Goal: Transaction & Acquisition: Purchase product/service

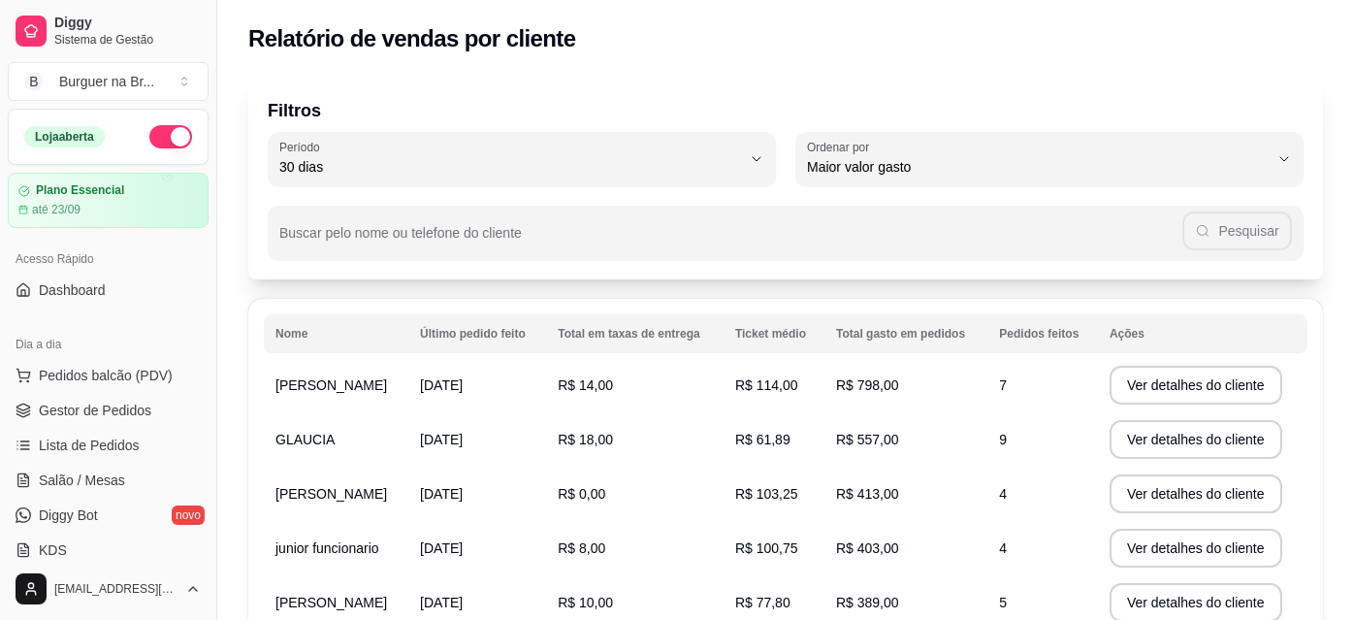
select select "30"
select select "HIGHEST_TOTAL_SPENT_WITH_ORDERS"
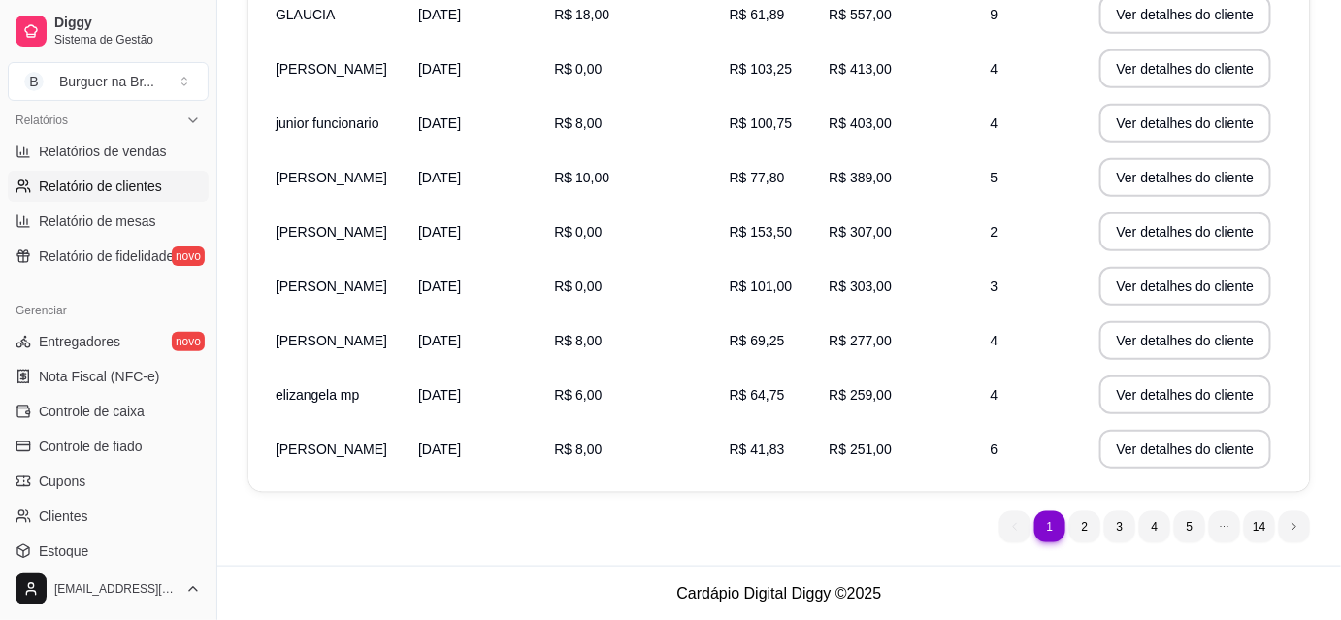
scroll to position [617, 0]
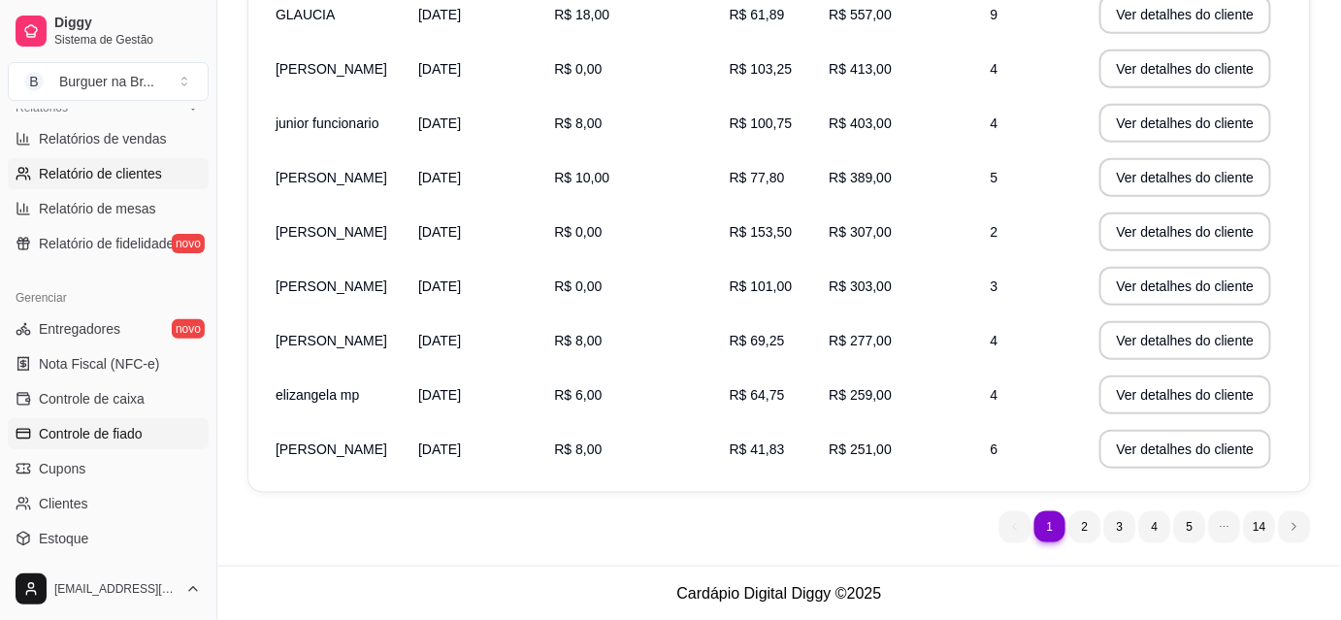
click at [124, 444] on link "Controle de fiado" at bounding box center [108, 433] width 201 height 31
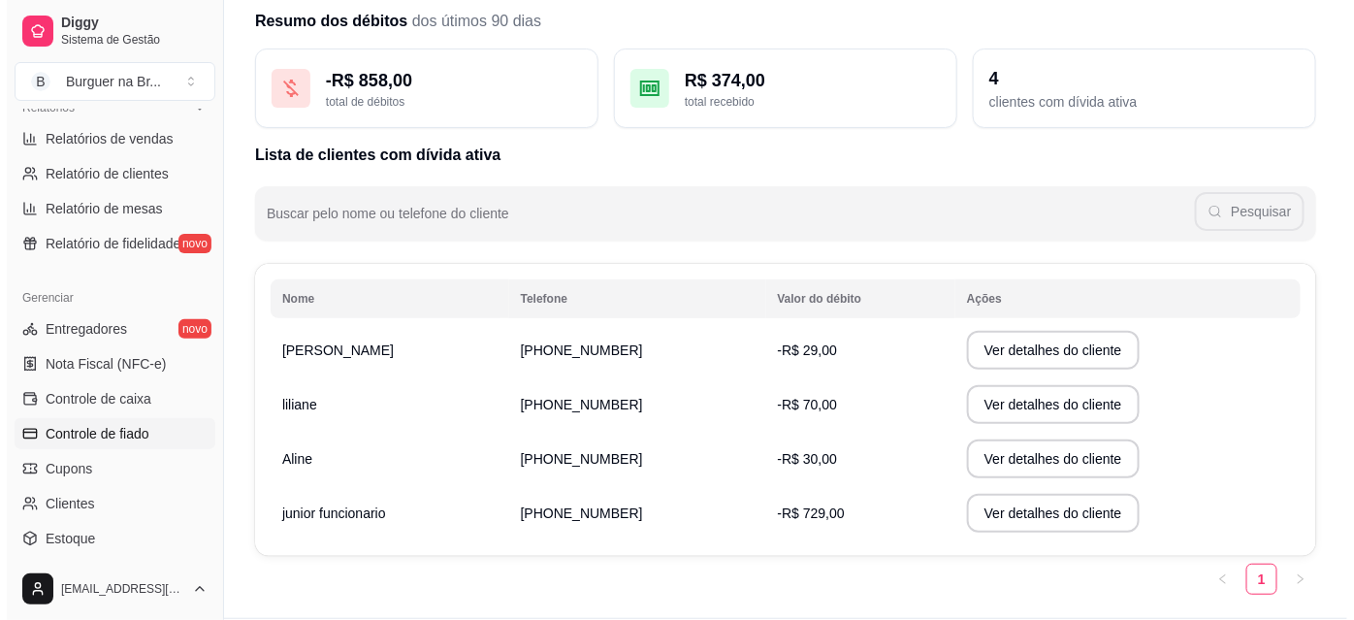
scroll to position [102, 0]
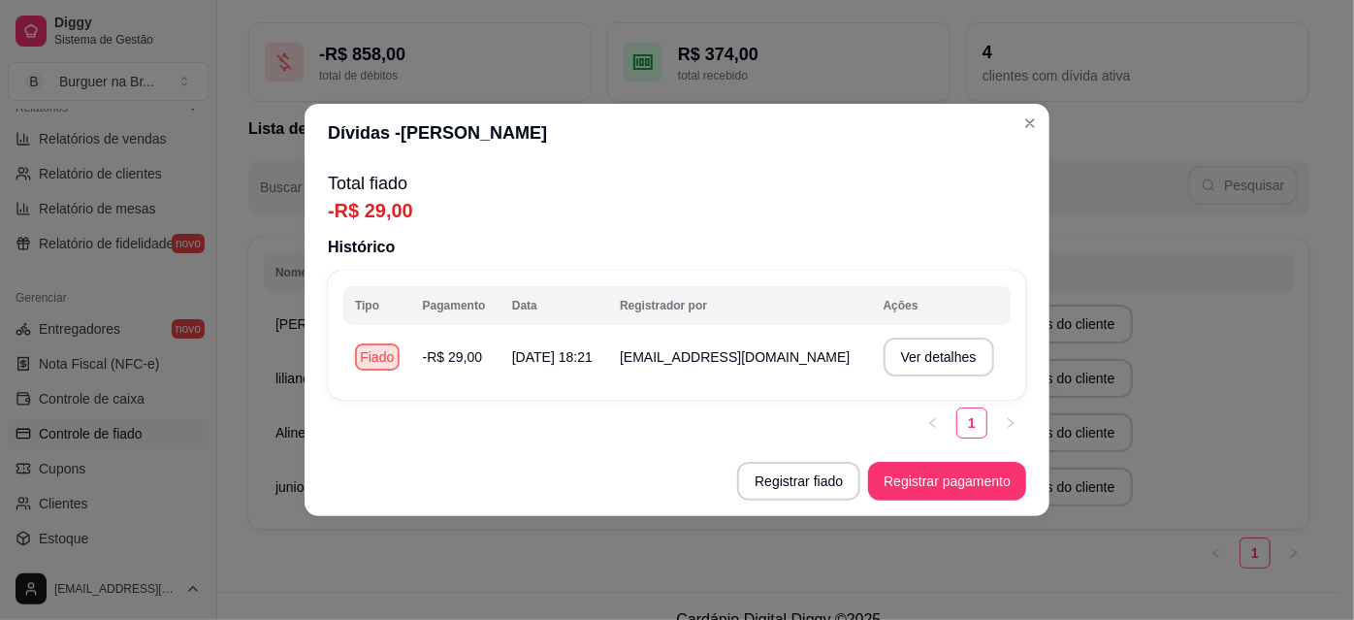
click at [913, 513] on footer "Registrar fiado Registrar pagamento" at bounding box center [677, 481] width 745 height 70
click at [918, 499] on button "Registrar pagamento" at bounding box center [947, 482] width 153 height 38
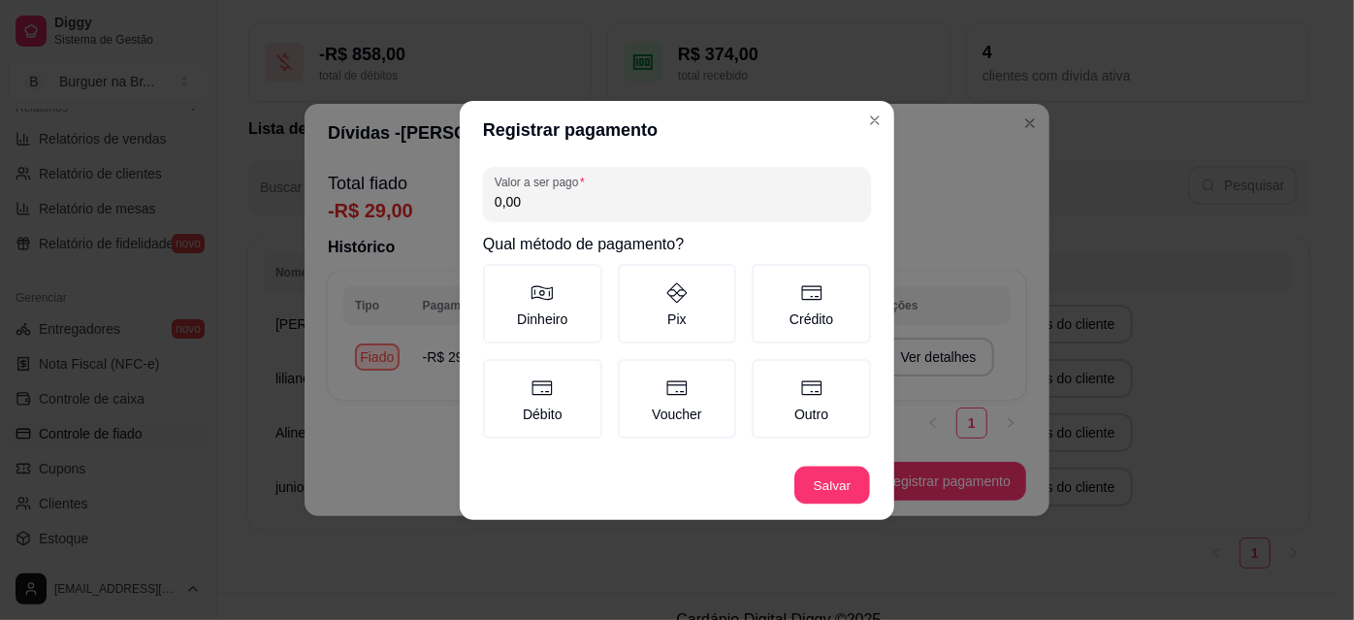
click at [832, 477] on footer "Salvar" at bounding box center [677, 485] width 435 height 70
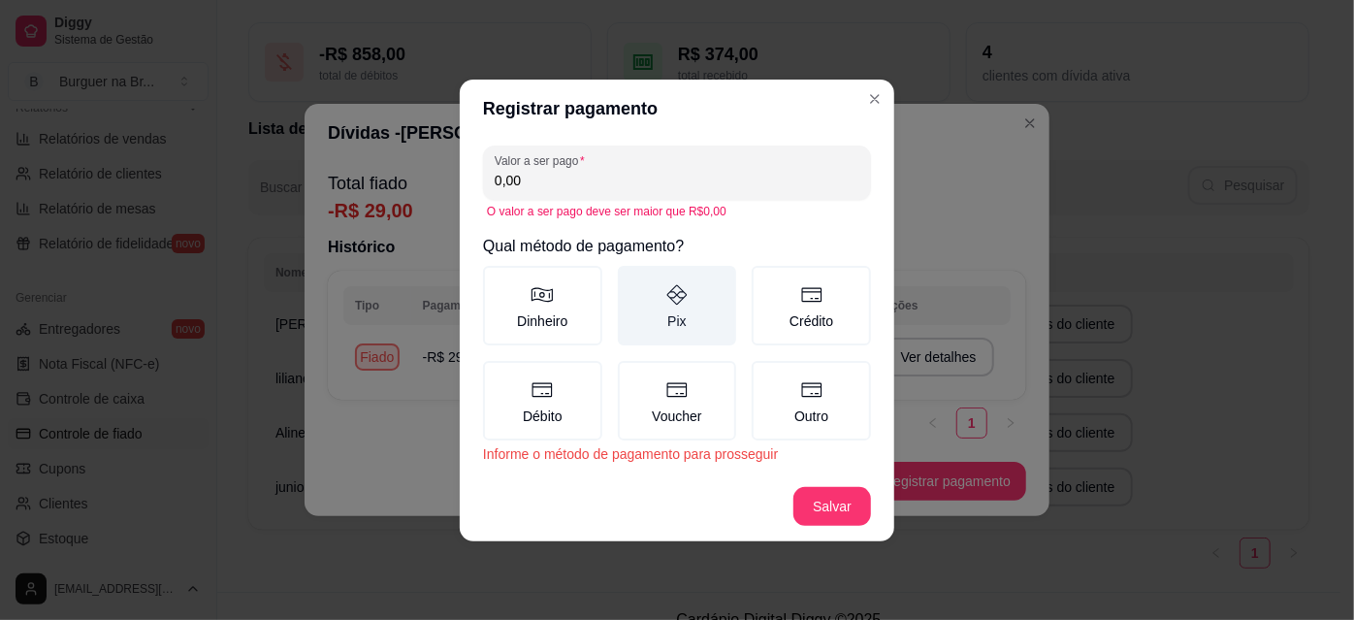
click at [703, 297] on label "Pix" at bounding box center [677, 306] width 119 height 80
click at [632, 280] on button "Pix" at bounding box center [625, 273] width 16 height 16
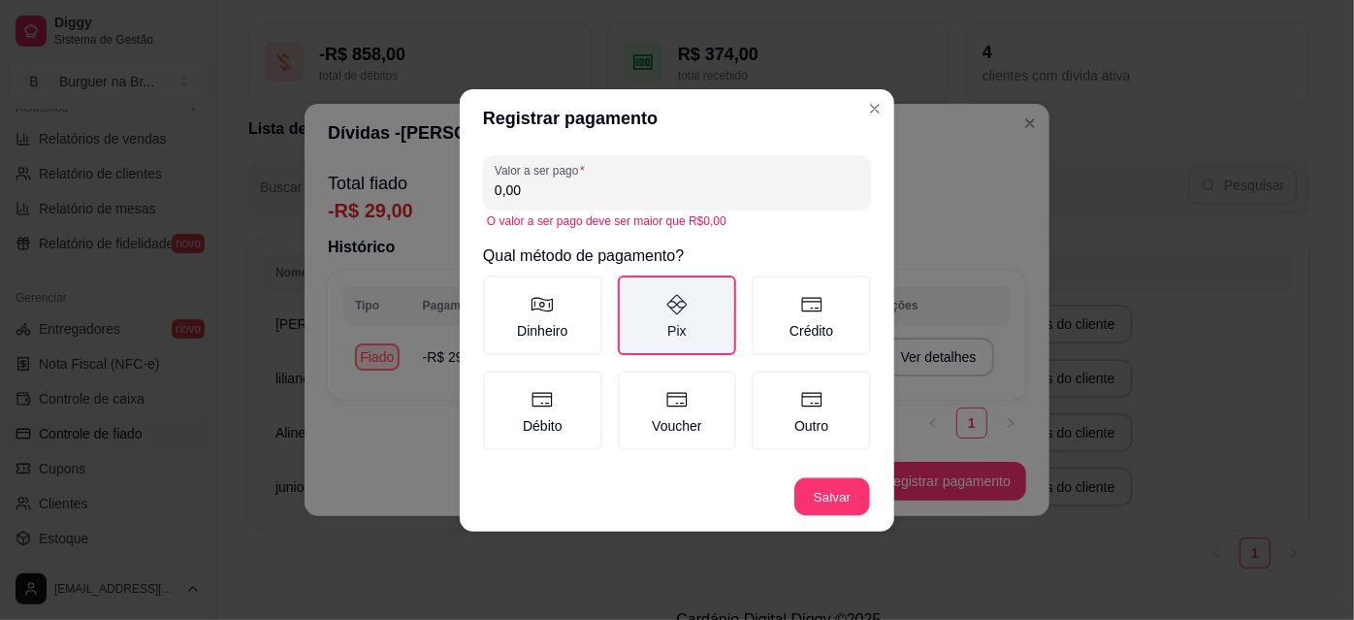
click at [840, 511] on button "Salvar" at bounding box center [832, 496] width 76 height 38
click at [816, 492] on button "Salvar" at bounding box center [832, 496] width 76 height 38
click at [838, 509] on button "Salvar" at bounding box center [832, 496] width 76 height 38
click at [842, 494] on button "Salvar" at bounding box center [832, 496] width 76 height 38
click at [839, 490] on button "Salvar" at bounding box center [832, 496] width 78 height 39
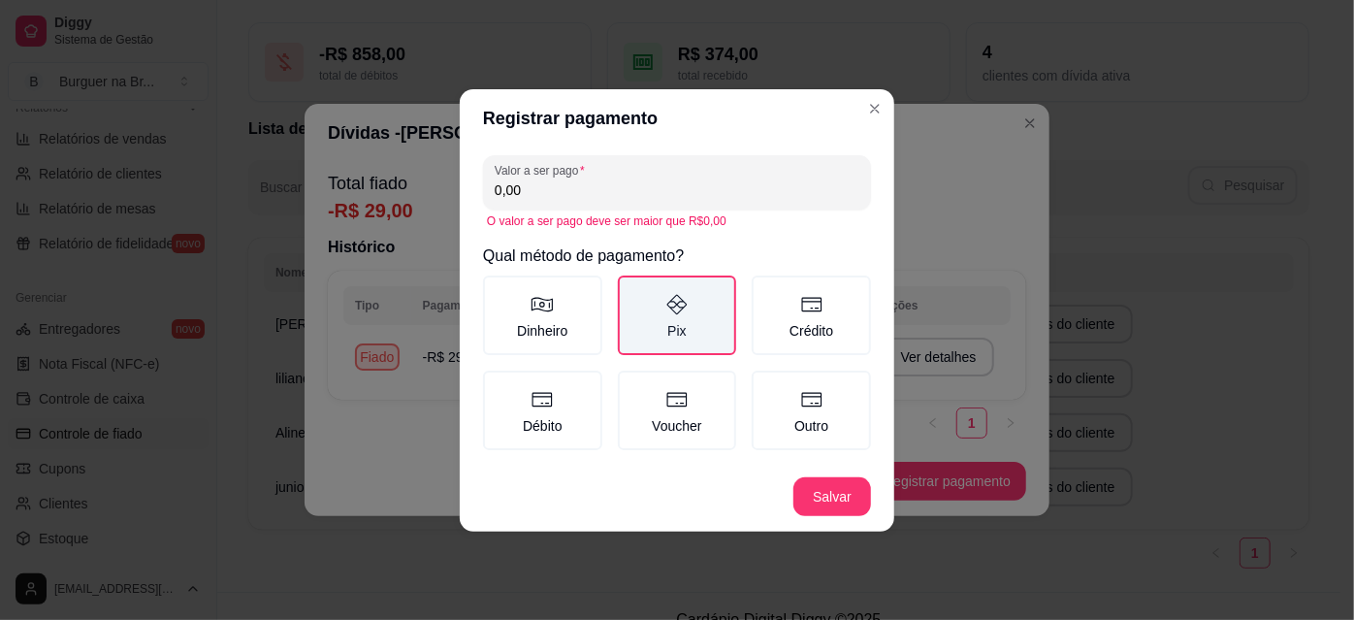
click at [667, 299] on icon at bounding box center [676, 304] width 23 height 23
click at [632, 290] on button "Pix" at bounding box center [625, 283] width 16 height 16
click at [706, 194] on input "0,00" at bounding box center [677, 189] width 365 height 19
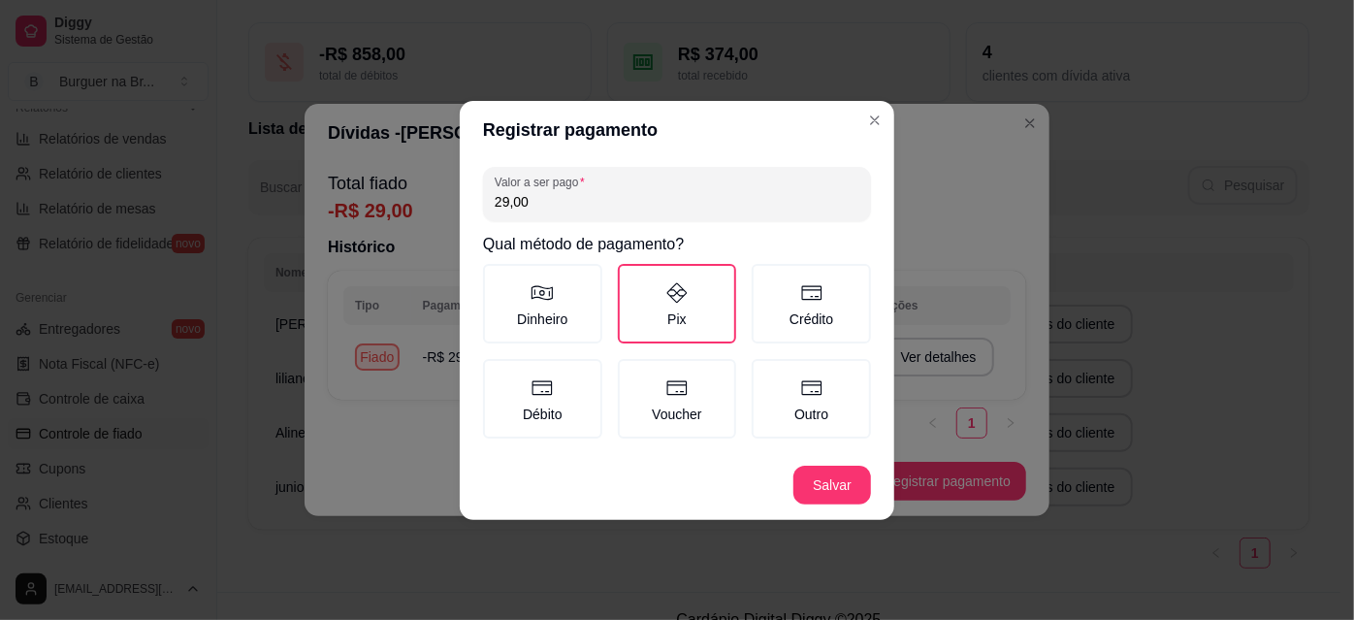
type input "29,00"
click at [848, 489] on footer "Salvar" at bounding box center [677, 485] width 435 height 70
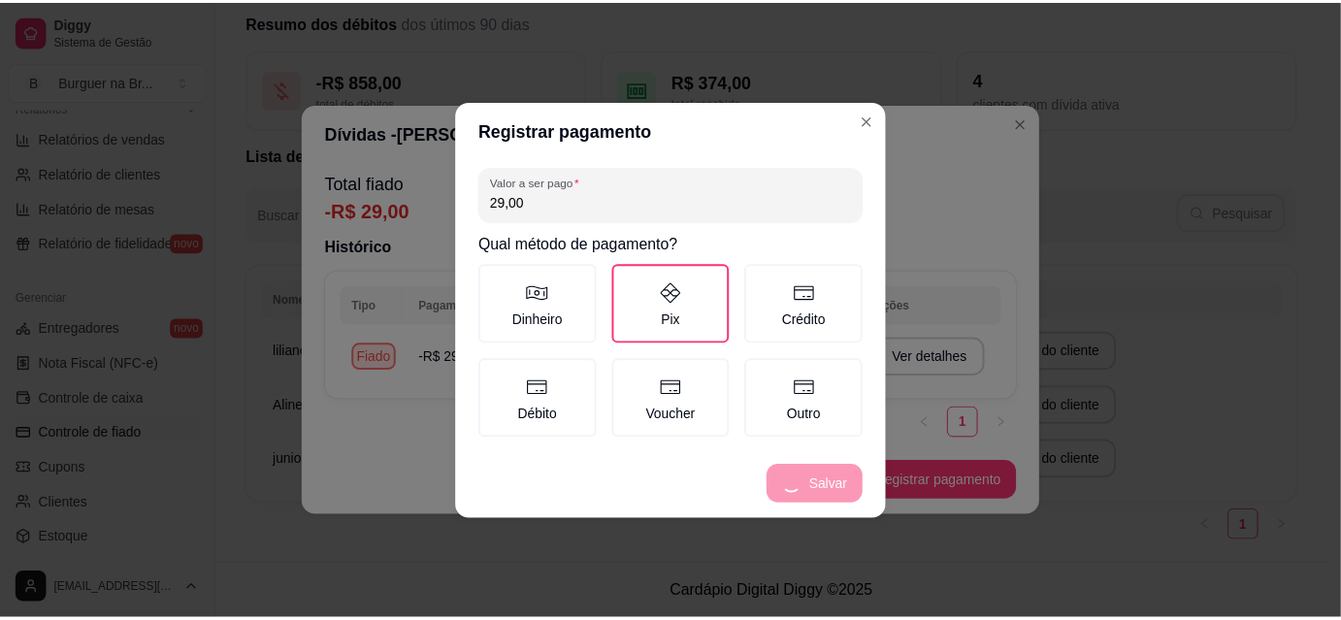
scroll to position [73, 0]
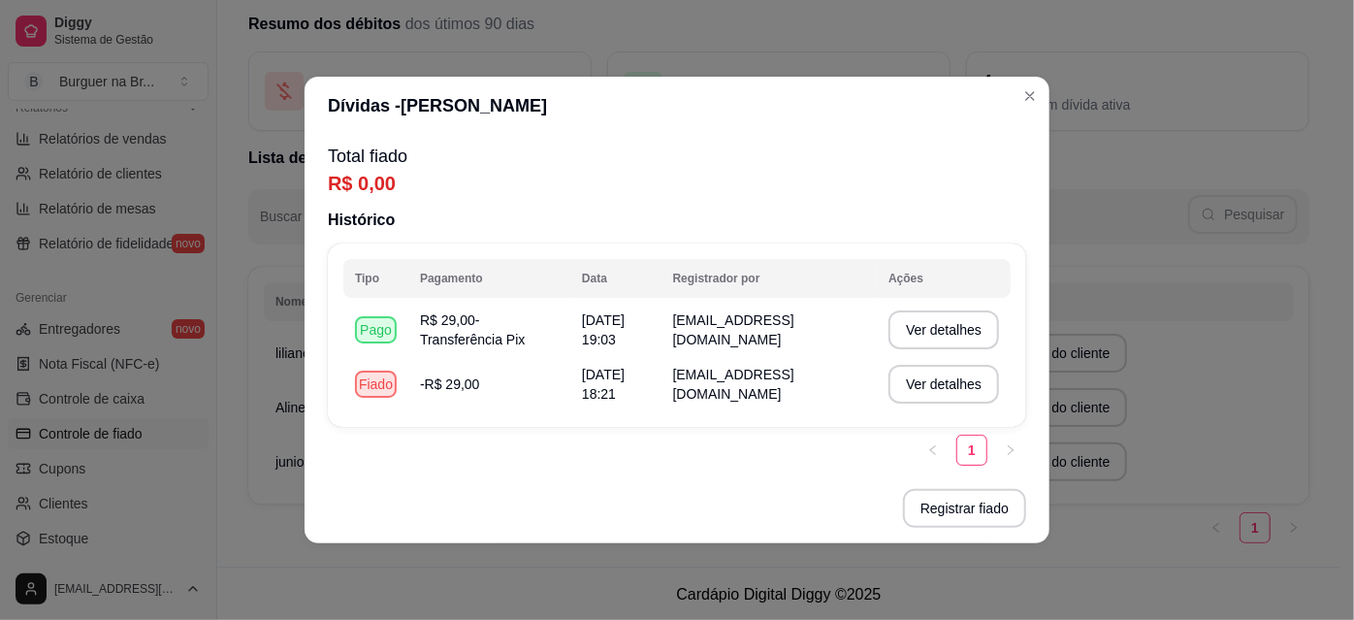
click at [1205, 206] on div "Pesquisar" at bounding box center [779, 216] width 1038 height 39
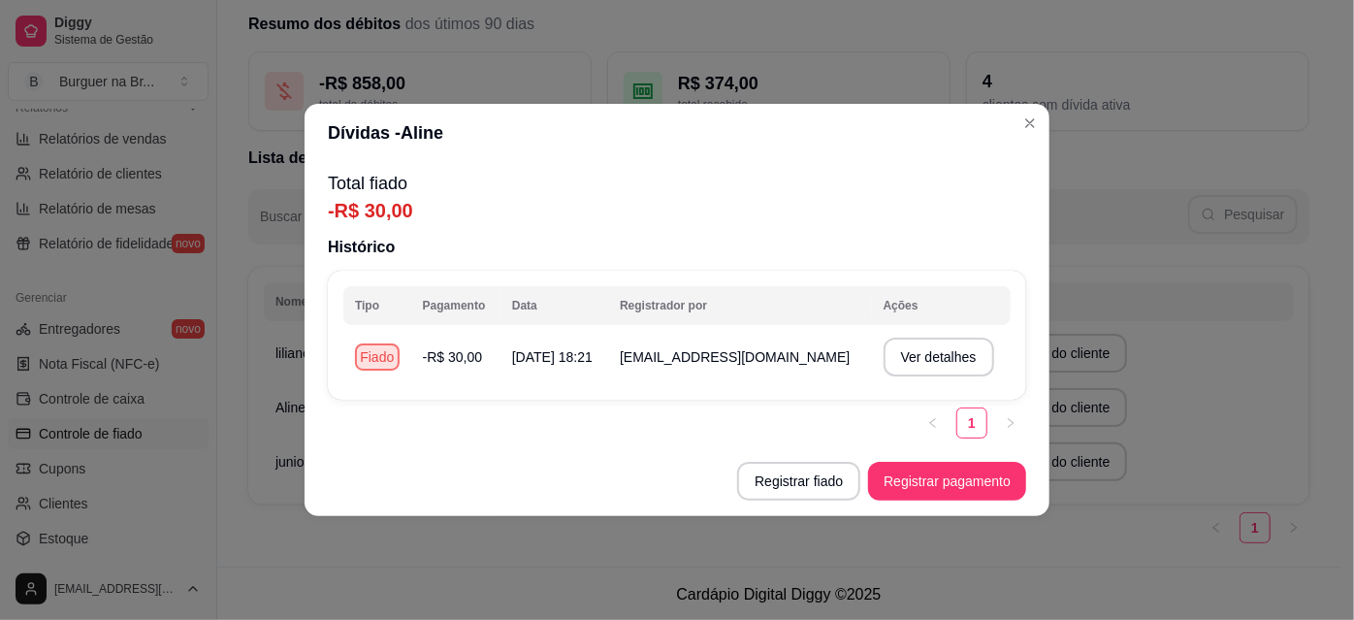
click at [699, 263] on div "Total fiado -R$ 30,00 Histórico Tipo Pagamento Data Registrador por Ações Fiado…" at bounding box center [677, 304] width 745 height 284
click at [706, 72] on div "R$ 374,00" at bounding box center [806, 83] width 256 height 27
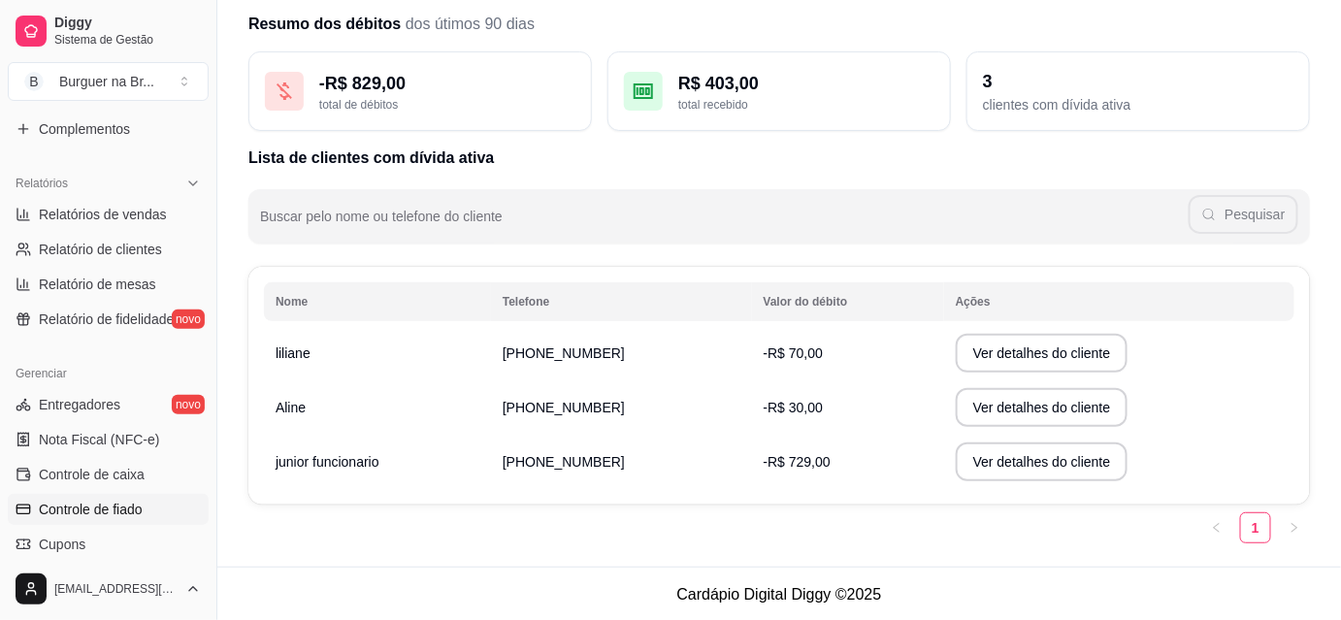
scroll to position [532, 0]
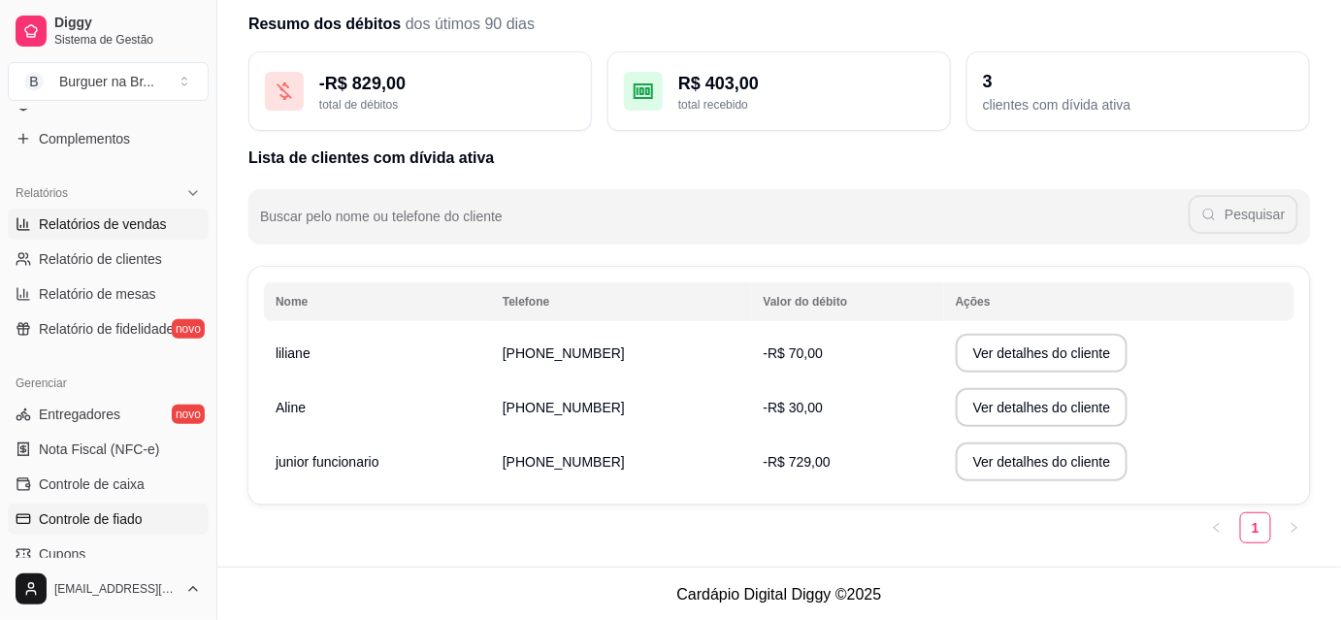
click at [145, 225] on span "Relatórios de vendas" at bounding box center [103, 223] width 128 height 19
select select "ALL"
select select "0"
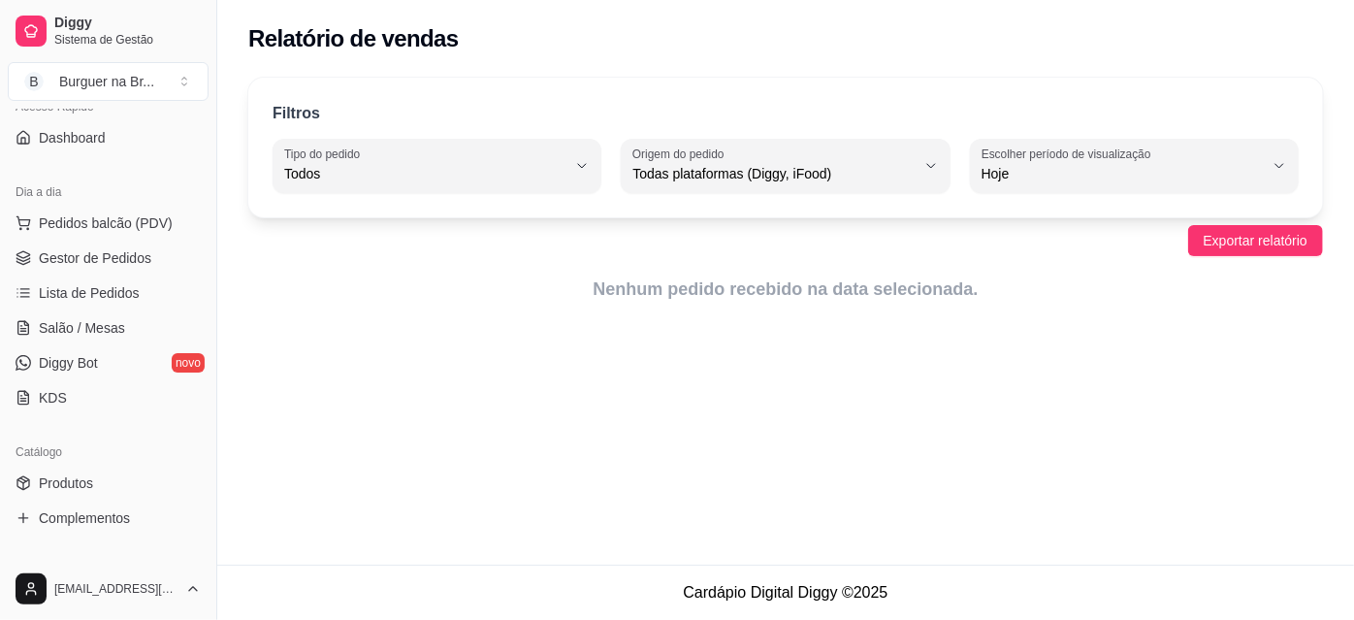
scroll to position [102, 0]
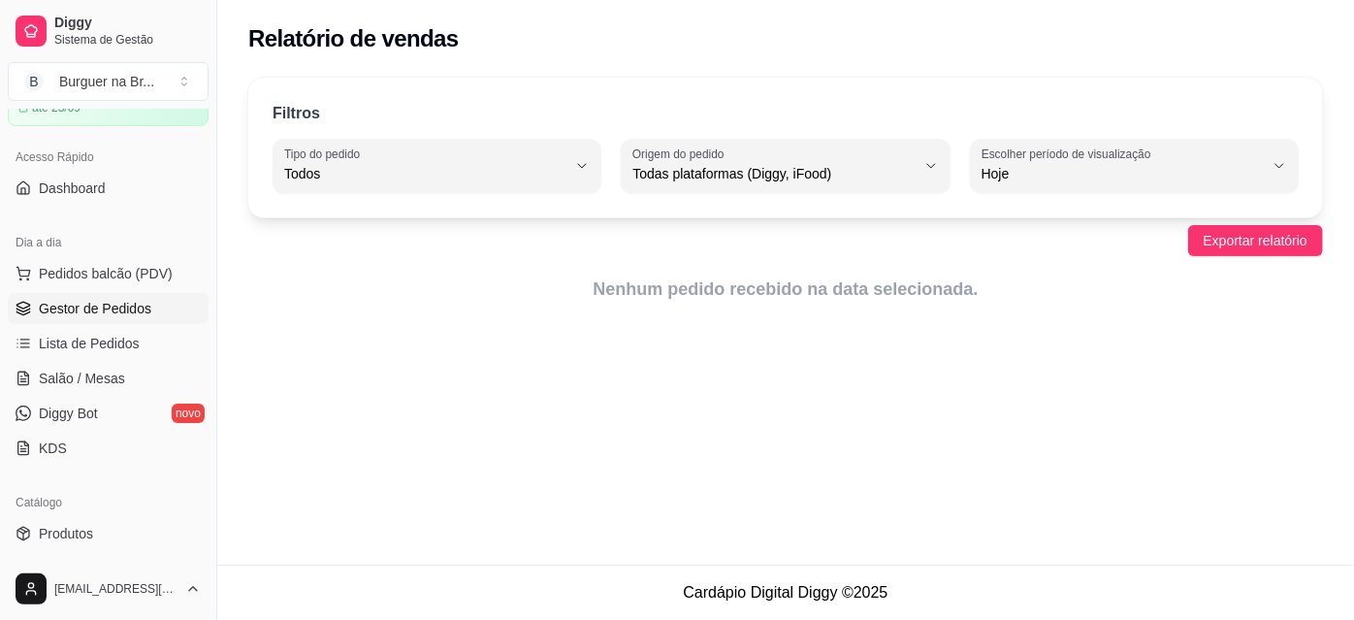
click at [125, 318] on link "Gestor de Pedidos" at bounding box center [108, 308] width 201 height 31
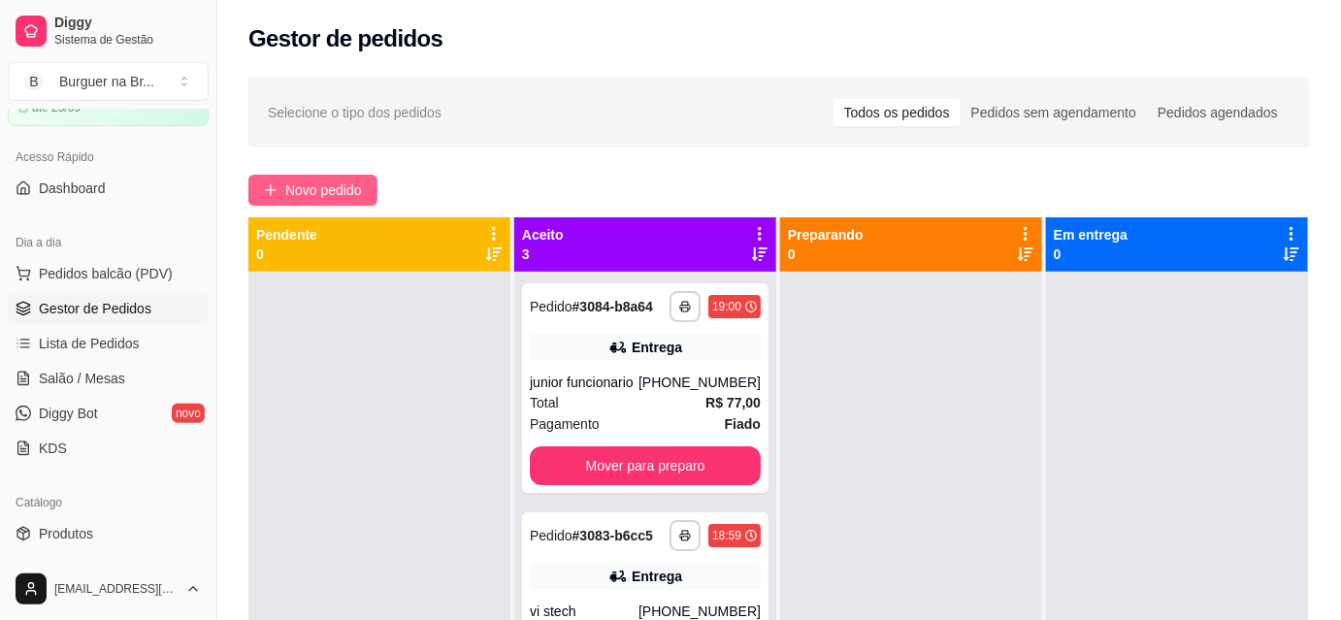
click at [351, 199] on span "Novo pedido" at bounding box center [323, 189] width 77 height 21
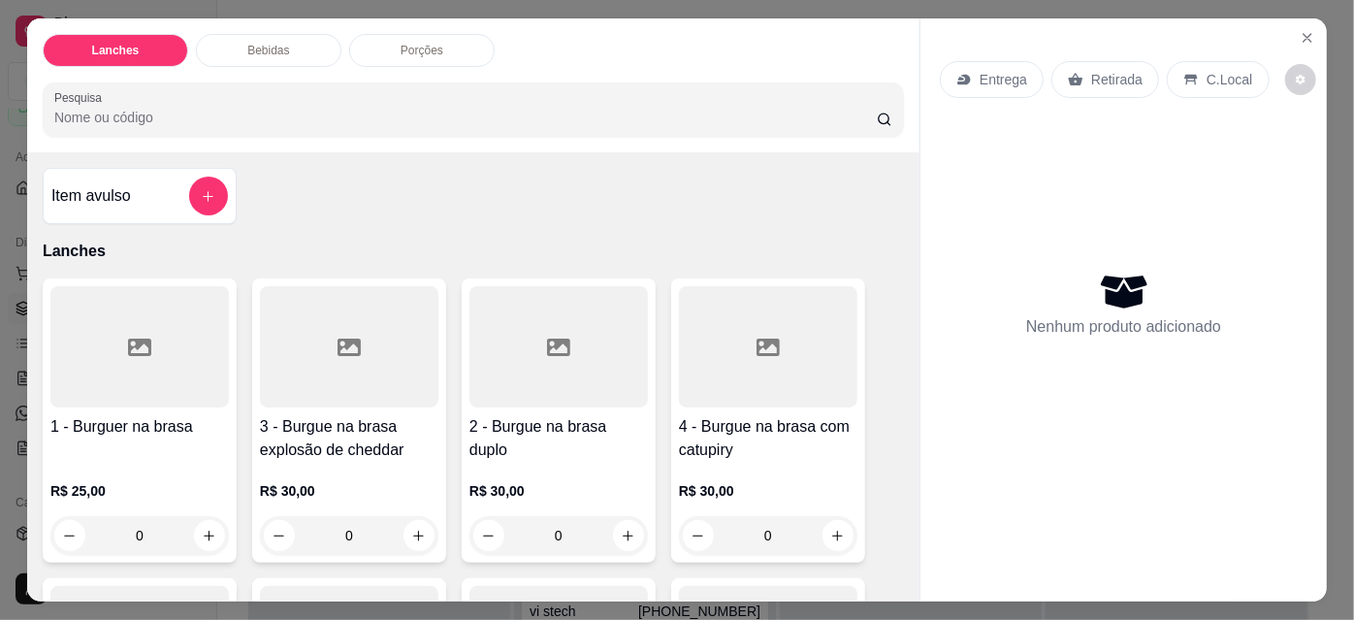
click at [140, 400] on div "1 - Burguer na brasa R$ 25,00 0" at bounding box center [140, 420] width 194 height 284
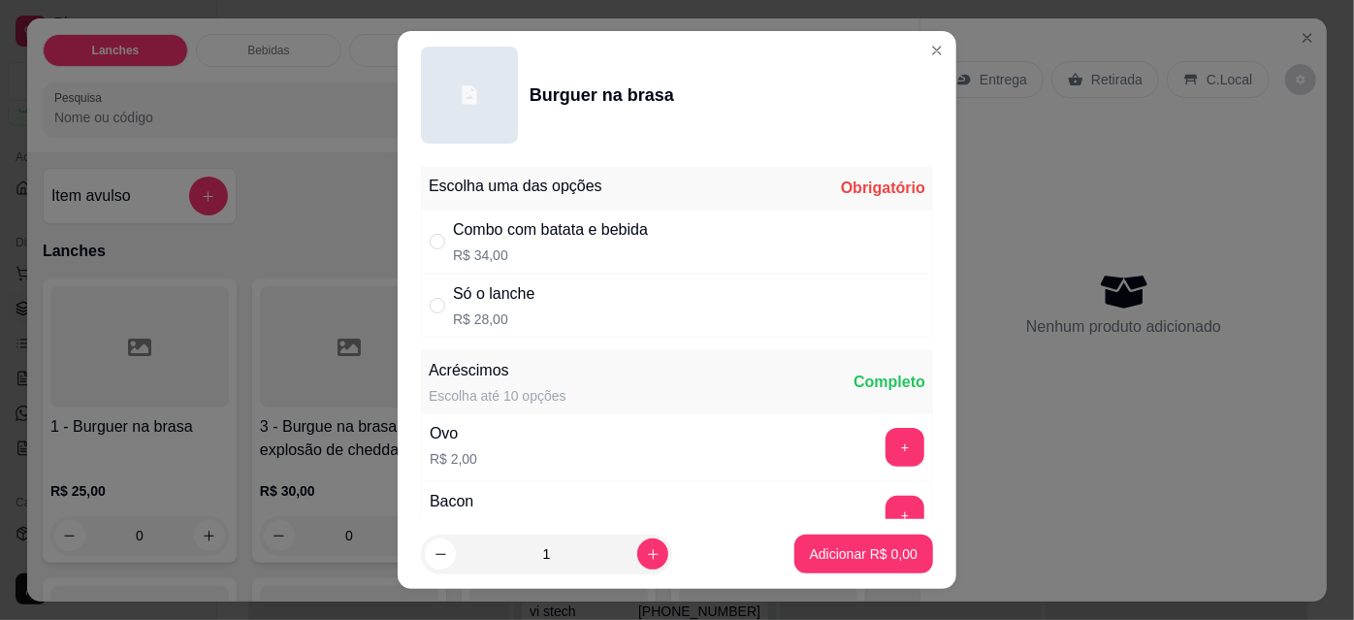
click at [504, 306] on div "Só o lanche R$ 28,00" at bounding box center [494, 305] width 82 height 47
radio input "true"
click at [648, 553] on icon "increase-product-quantity" at bounding box center [653, 554] width 11 height 11
type input "2"
click at [859, 569] on button "Adicionar R$ 56,00" at bounding box center [860, 553] width 146 height 39
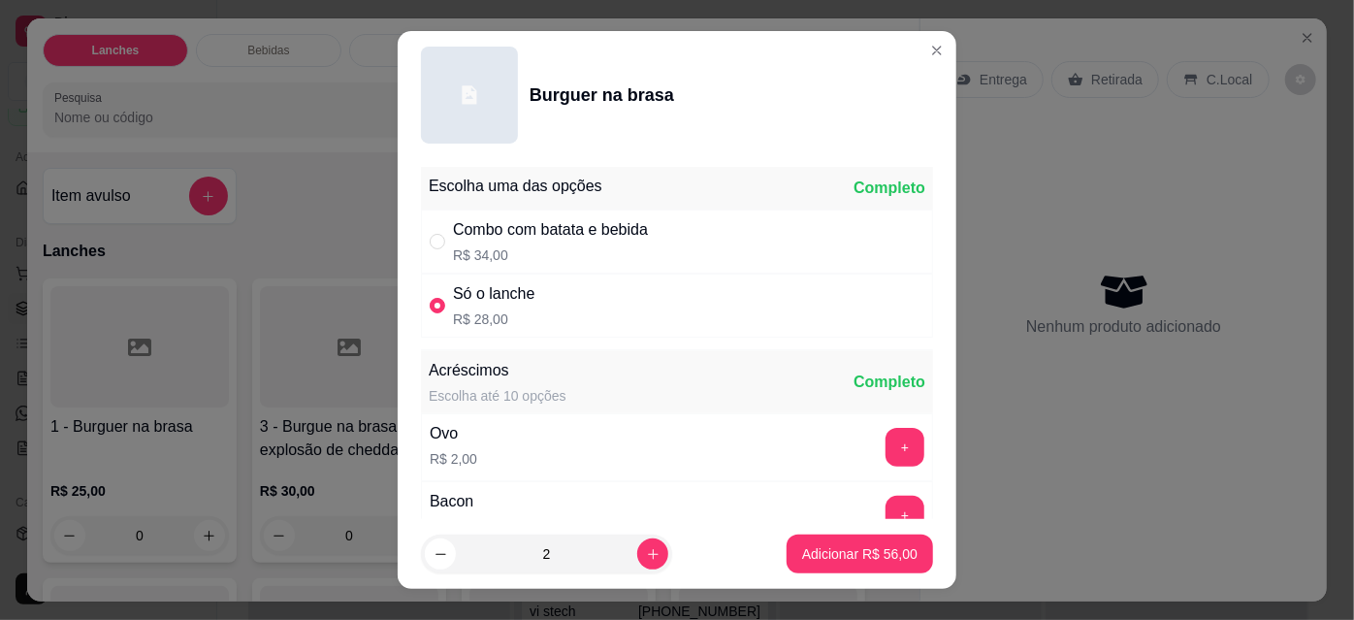
type input "2"
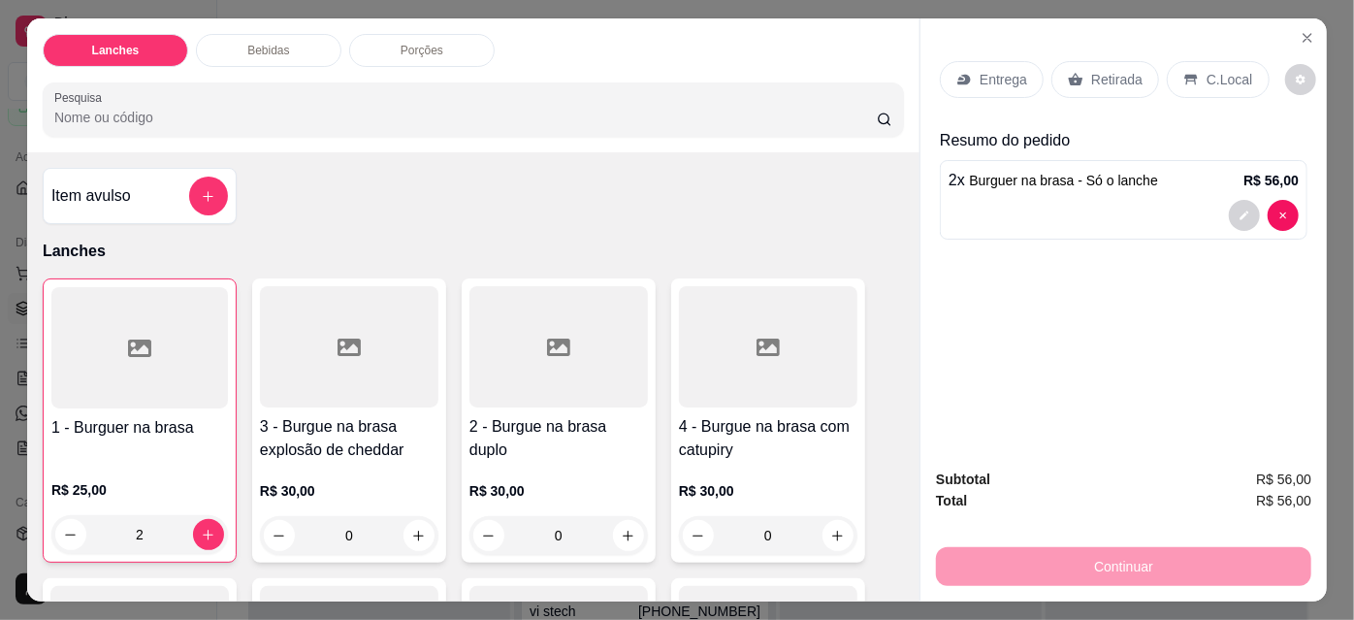
click at [995, 70] on p "Entrega" at bounding box center [1004, 79] width 48 height 19
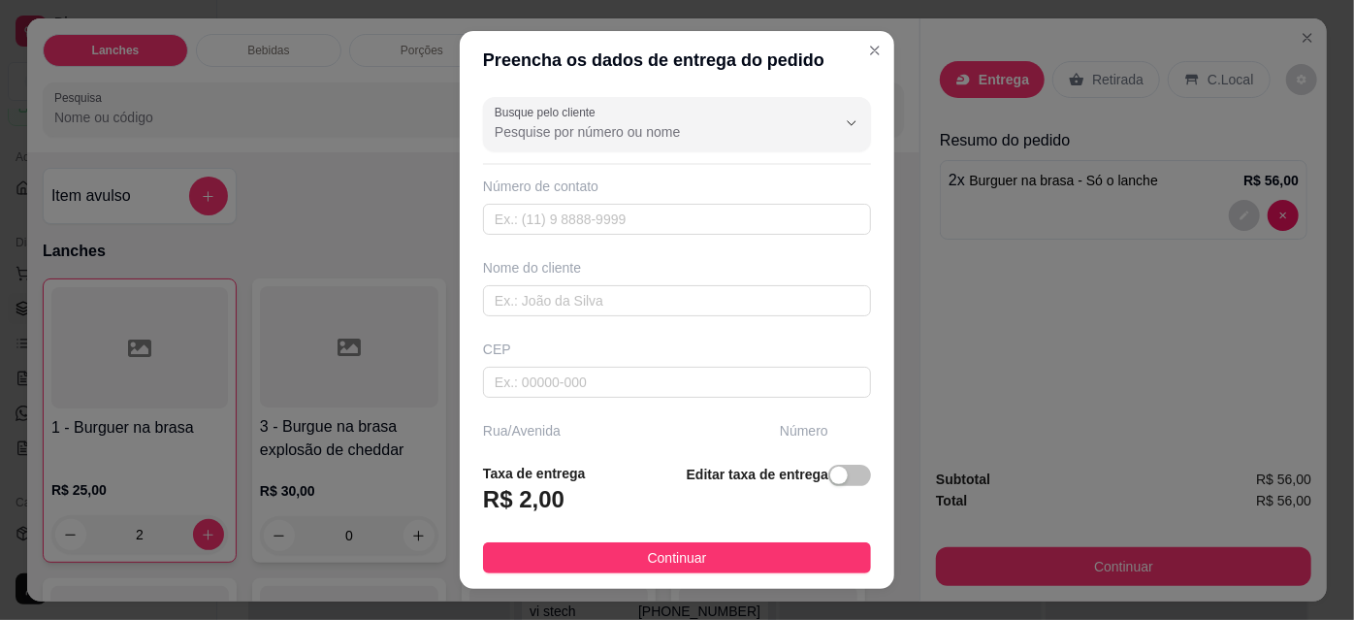
click at [647, 141] on input "Busque pelo cliente" at bounding box center [650, 131] width 310 height 19
click at [608, 171] on span "[PERSON_NAME]" at bounding box center [647, 178] width 310 height 19
type input "[PERSON_NAME]"
type input "18996678517"
type input "[PERSON_NAME]"
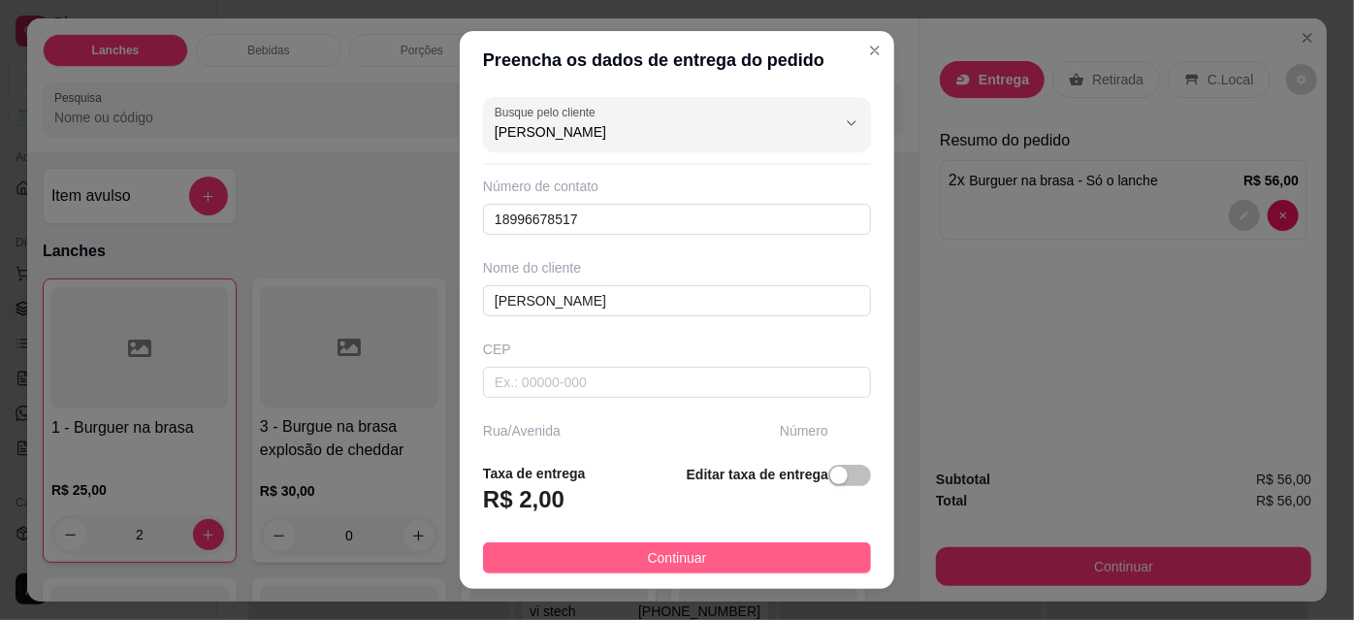
click at [697, 566] on button "Continuar" at bounding box center [677, 557] width 388 height 31
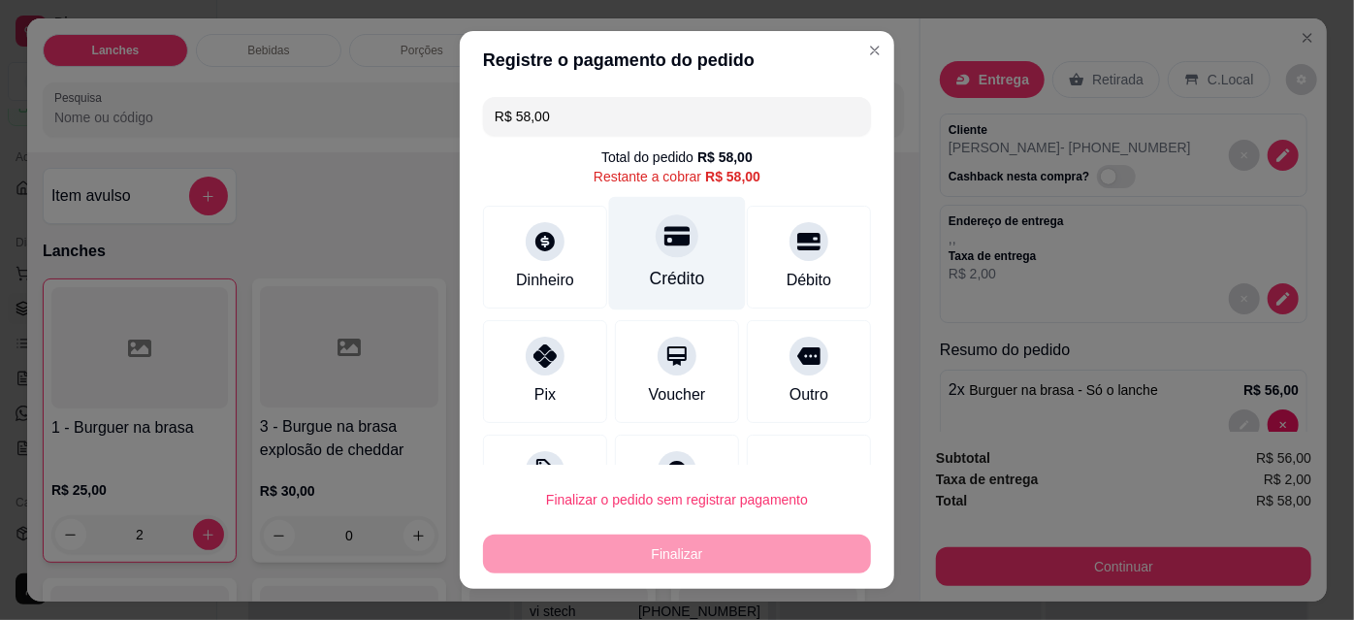
click at [651, 259] on div "Crédito" at bounding box center [677, 253] width 137 height 113
type input "R$ 0,00"
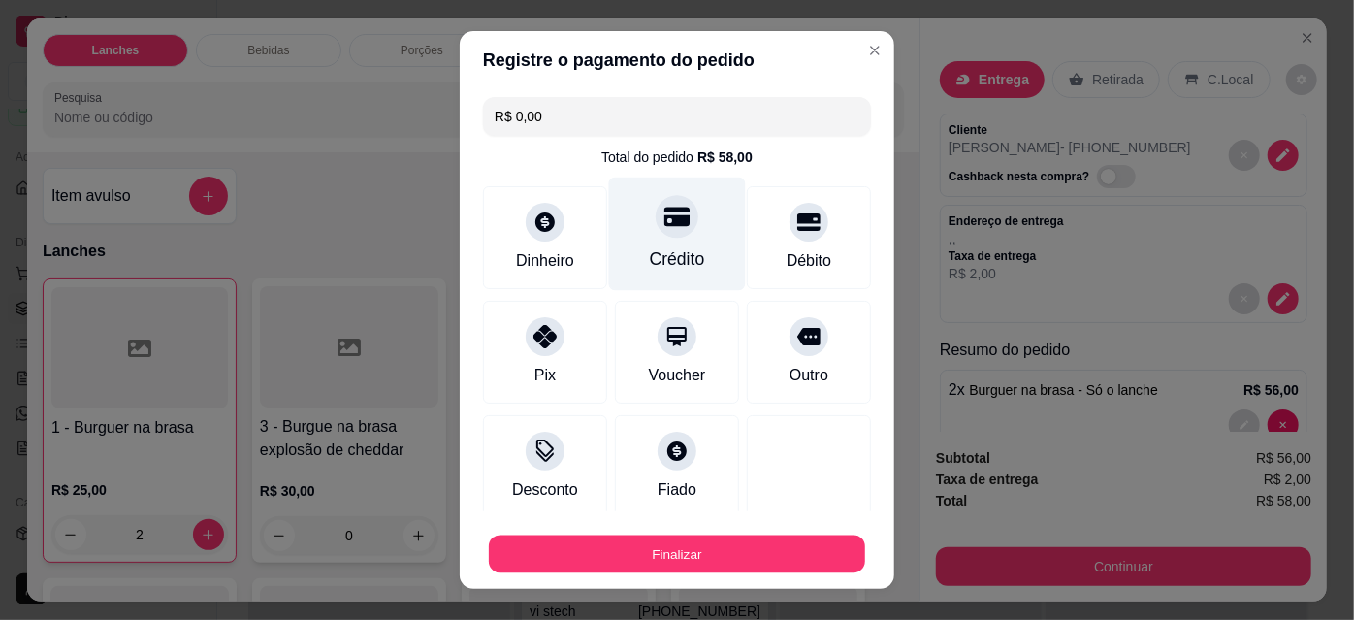
click at [734, 551] on button "Finalizar" at bounding box center [677, 554] width 376 height 38
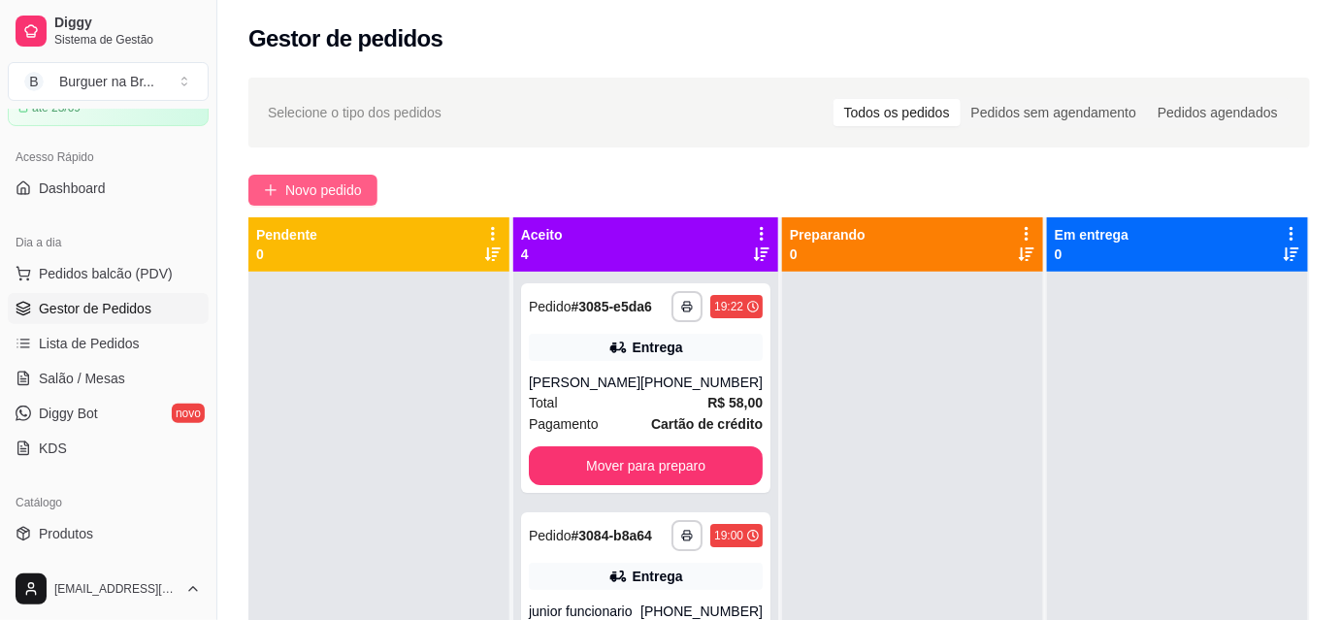
click at [314, 185] on span "Novo pedido" at bounding box center [323, 189] width 77 height 21
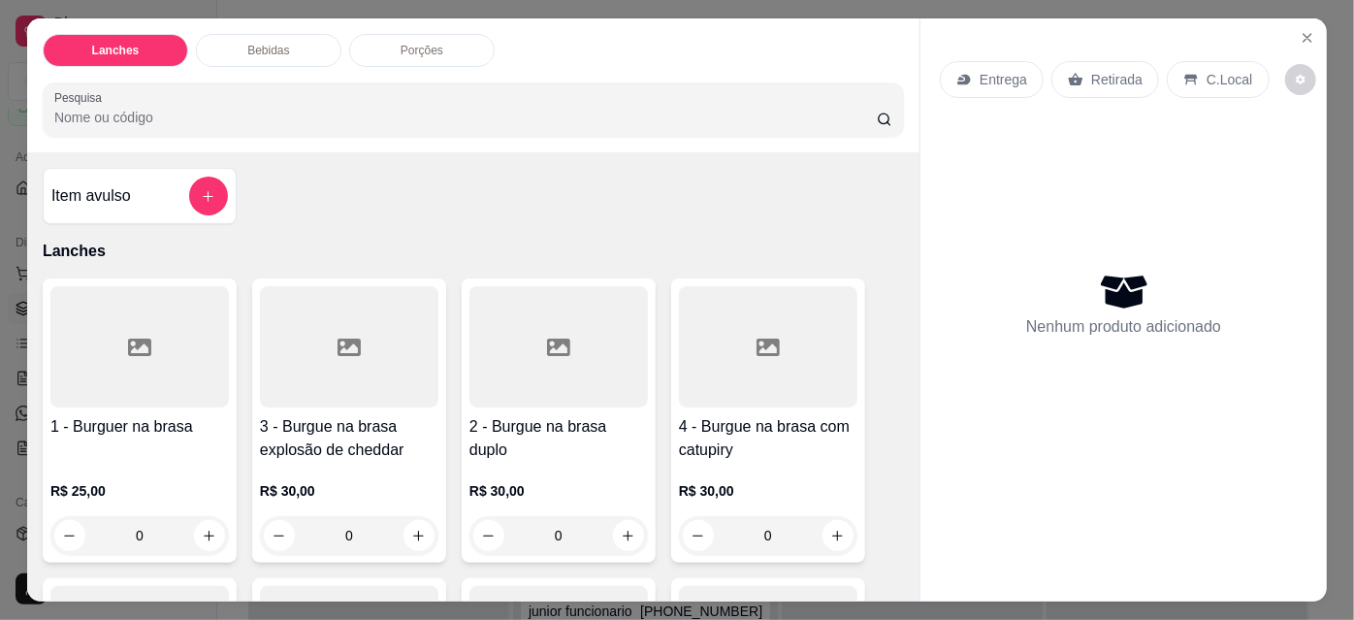
click at [450, 49] on div "Porções" at bounding box center [422, 50] width 146 height 33
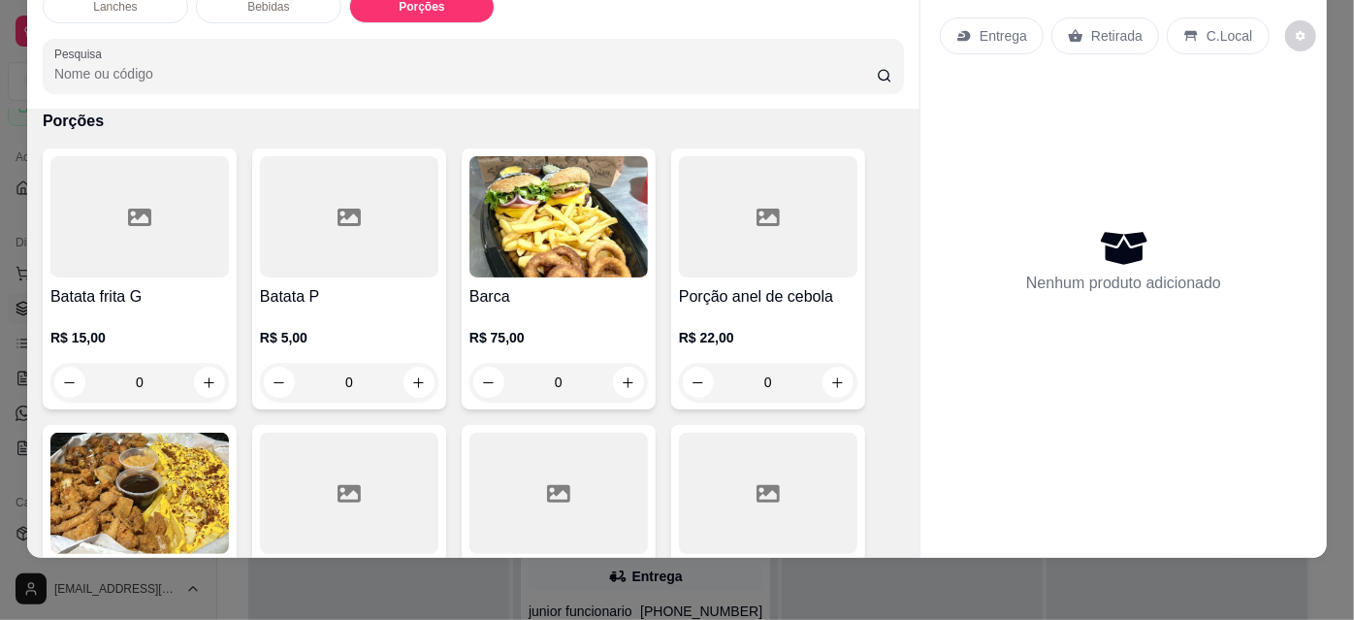
scroll to position [1787, 0]
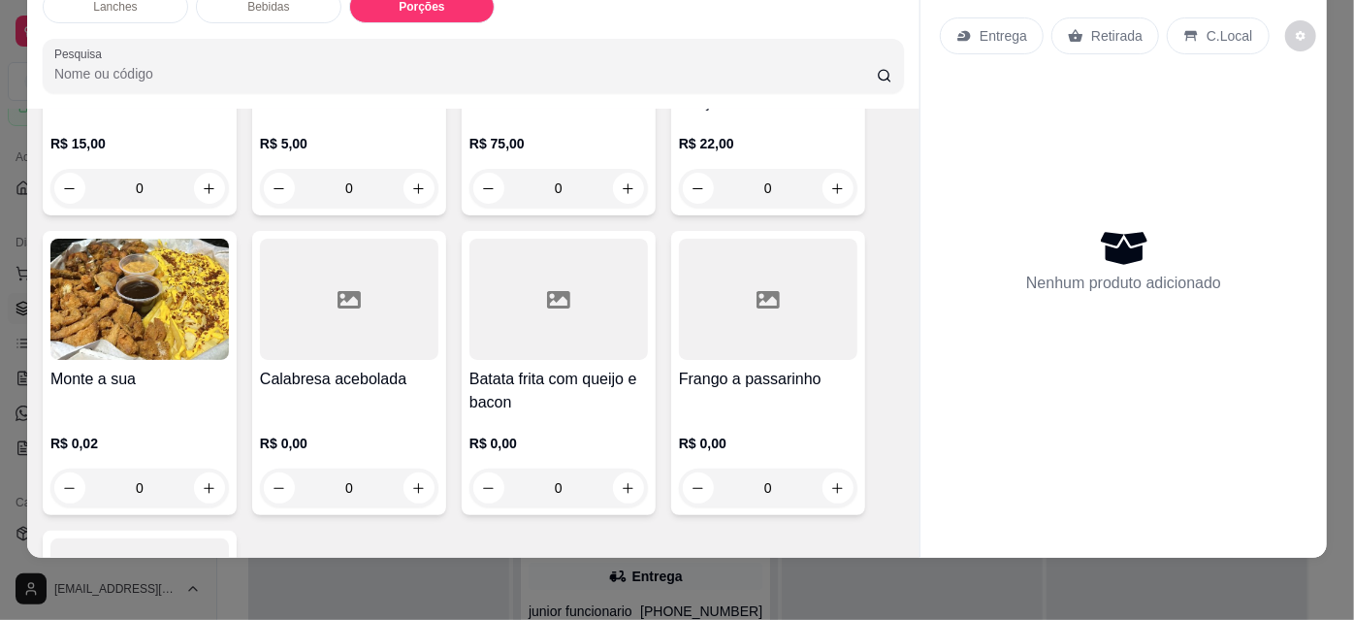
click at [773, 331] on div at bounding box center [768, 299] width 178 height 121
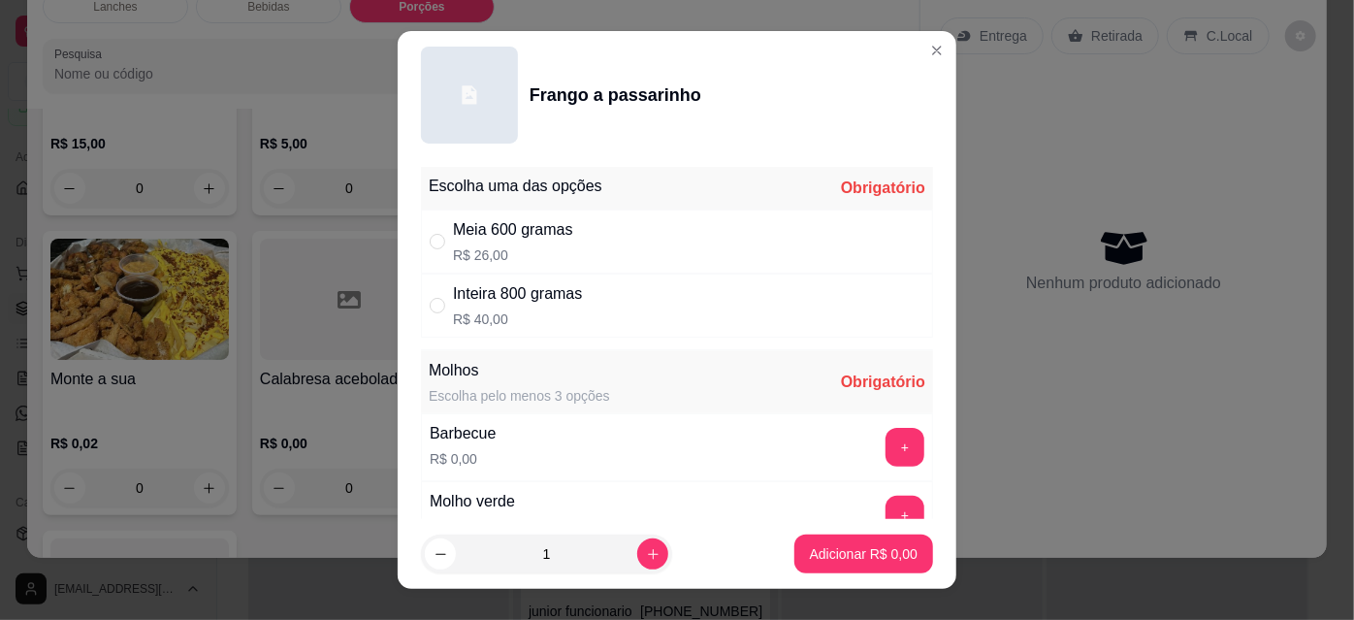
click at [708, 248] on div "Meia 600 gramas R$ 26,00" at bounding box center [677, 242] width 512 height 64
radio input "true"
click at [1333, 66] on div "Lanches Bebidas Porções Pesquisa Item avulso Lanches 1 - Burguer na brasa R$ 25…" at bounding box center [677, 310] width 1354 height 620
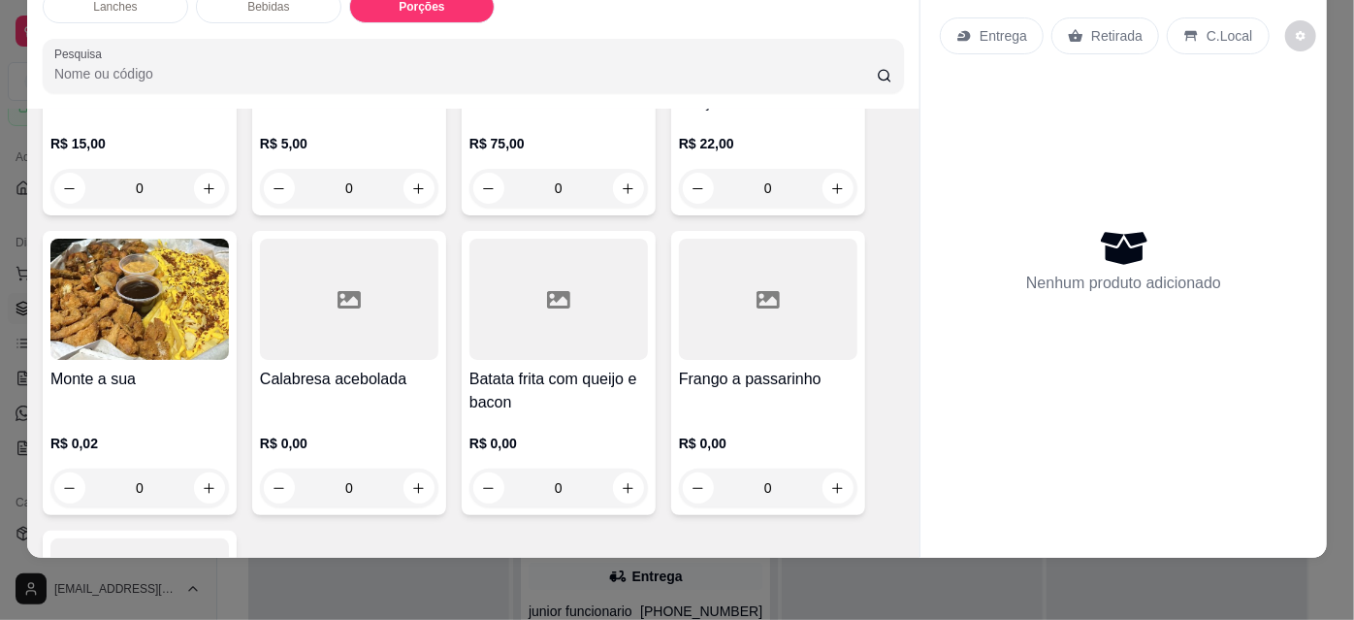
click at [758, 343] on div at bounding box center [768, 299] width 178 height 121
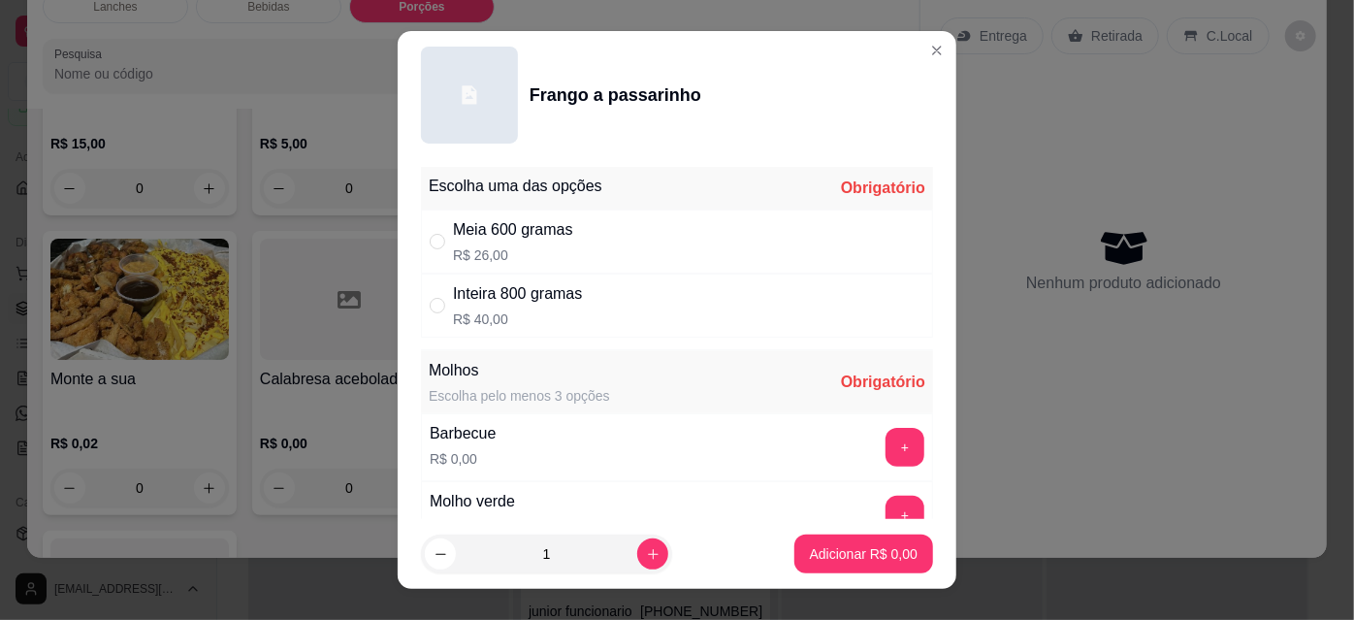
click at [631, 253] on div "Meia 600 gramas R$ 26,00" at bounding box center [677, 242] width 512 height 64
radio input "true"
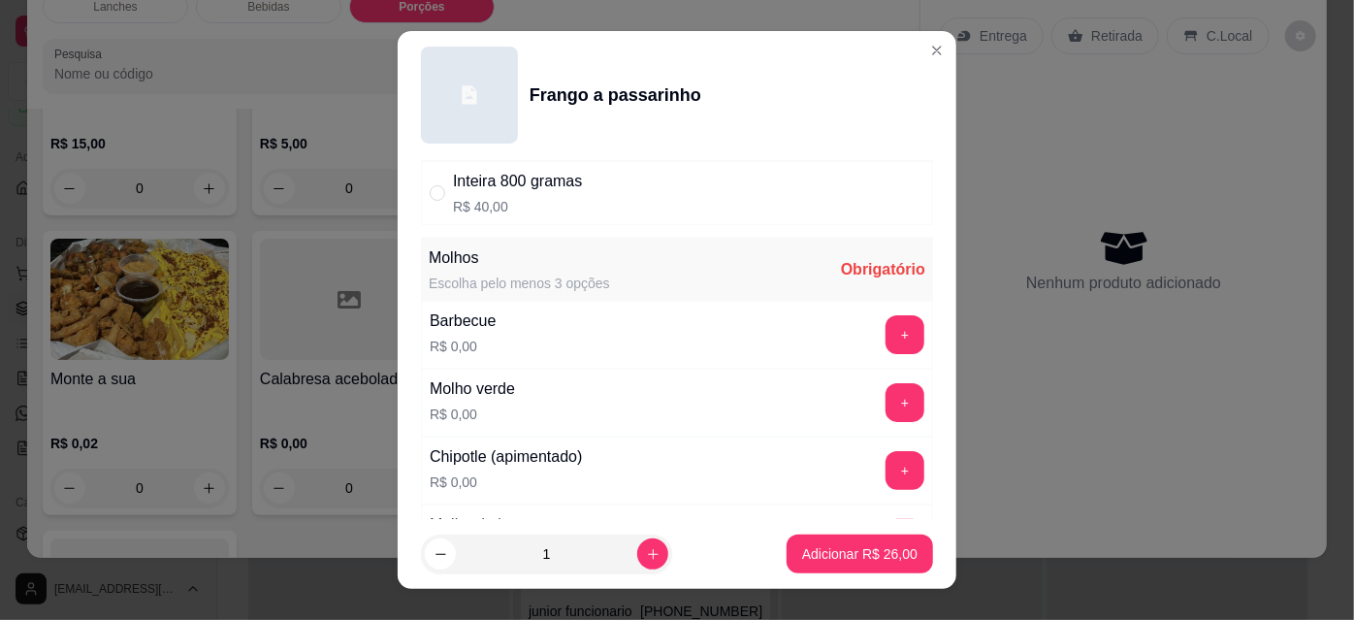
click at [886, 412] on button "+" at bounding box center [905, 402] width 39 height 39
click at [886, 398] on button "+" at bounding box center [905, 402] width 39 height 39
click at [887, 398] on button "+" at bounding box center [906, 403] width 38 height 38
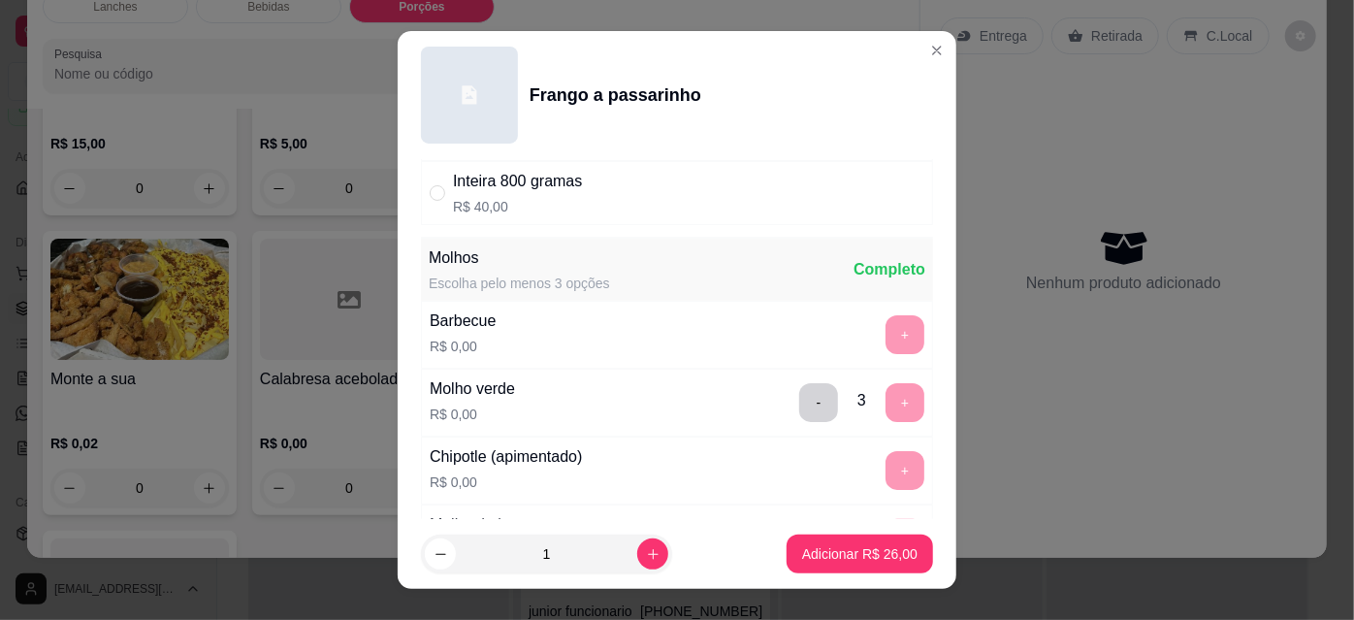
click at [809, 559] on p "Adicionar R$ 26,00" at bounding box center [859, 553] width 115 height 19
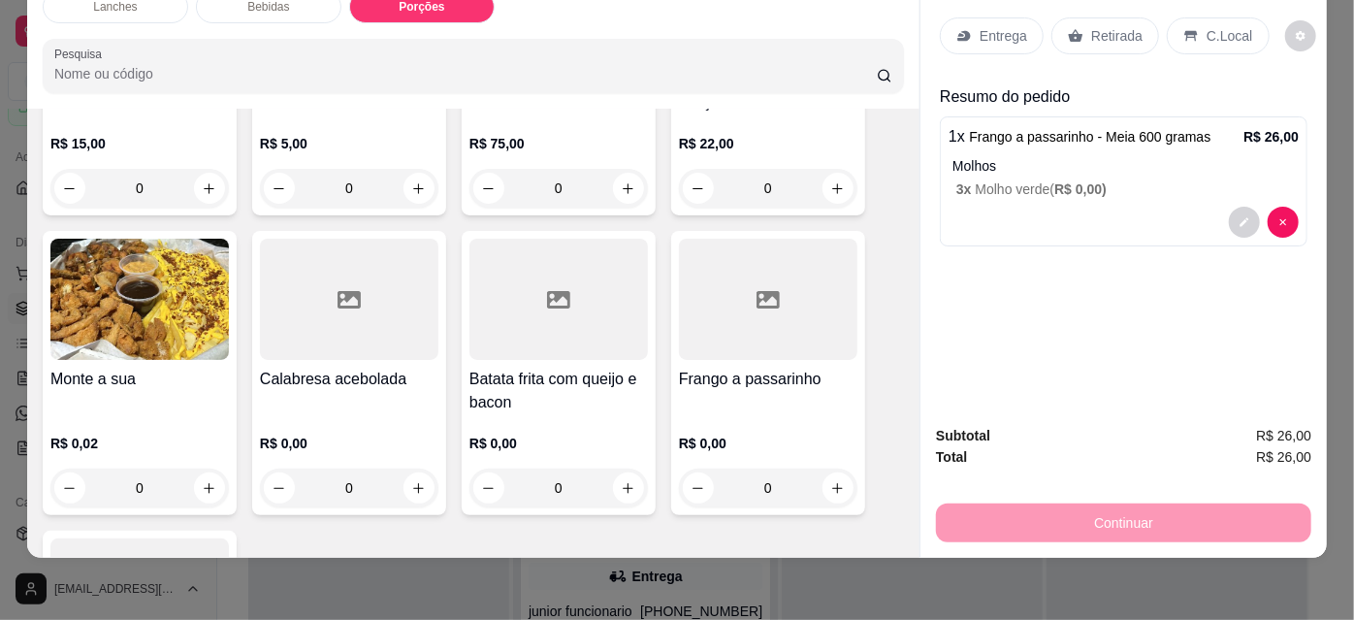
click at [1005, 26] on p "Entrega" at bounding box center [1004, 35] width 48 height 19
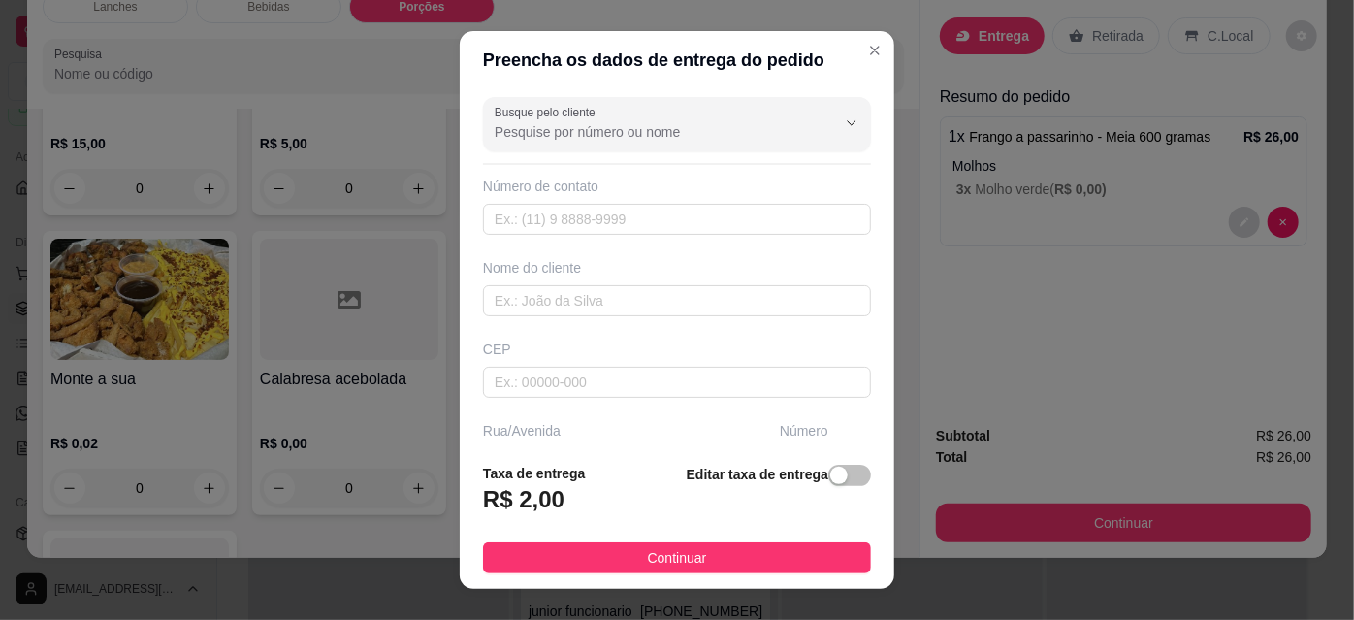
click at [1003, 248] on div "Entrega Retirada C.Local Resumo do pedido 1 x Frango a passarinho - Meia 600 gr…" at bounding box center [1124, 192] width 406 height 435
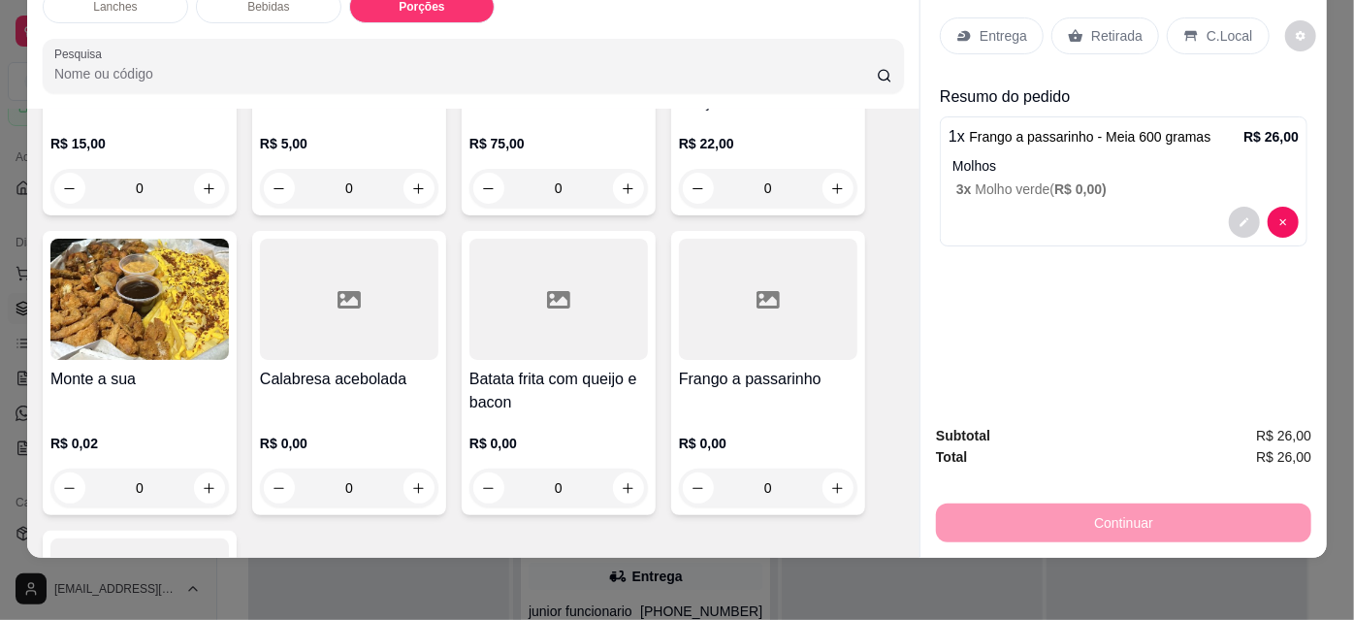
click at [1111, 26] on p "Retirada" at bounding box center [1116, 35] width 51 height 19
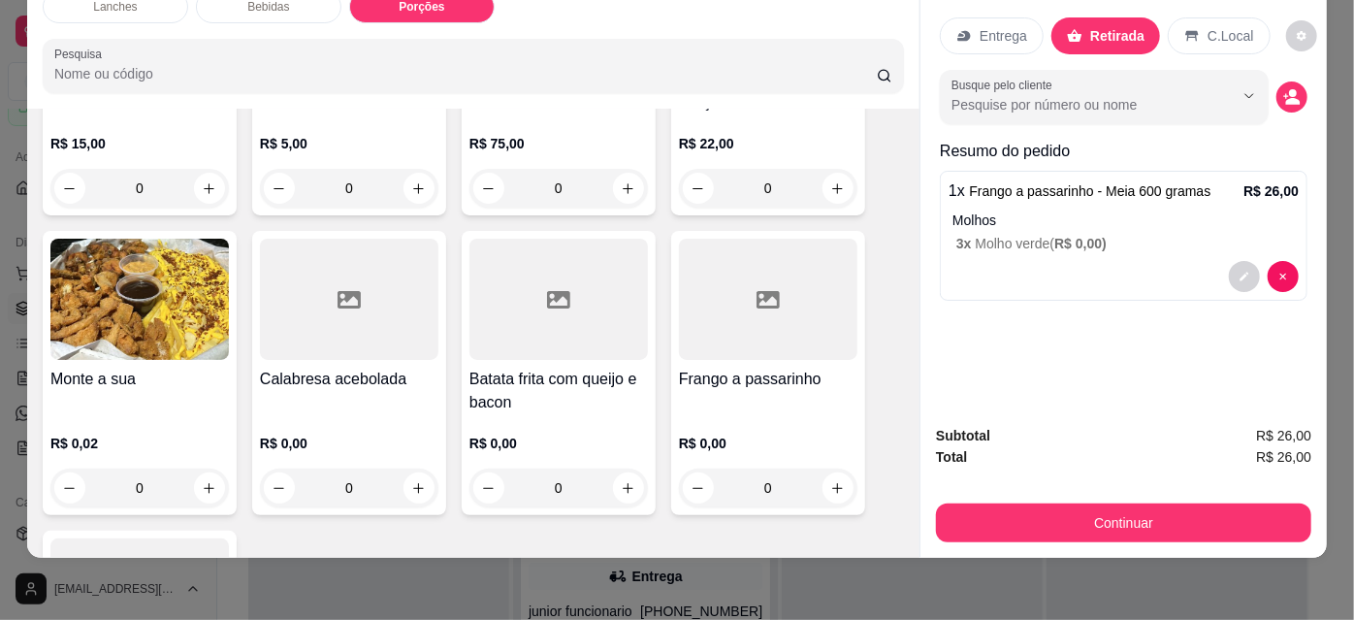
click at [1046, 95] on input "Busque pelo cliente" at bounding box center [1077, 104] width 251 height 19
type input "di h"
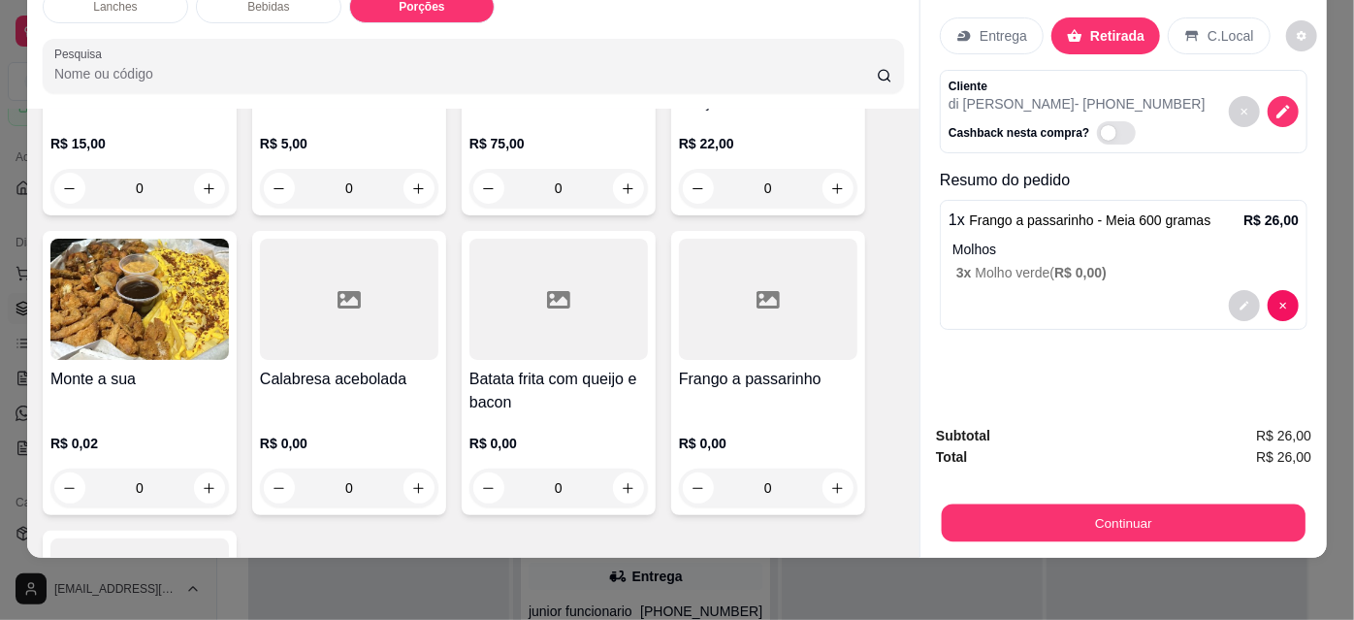
click at [1113, 523] on button "Continuar" at bounding box center [1124, 522] width 364 height 38
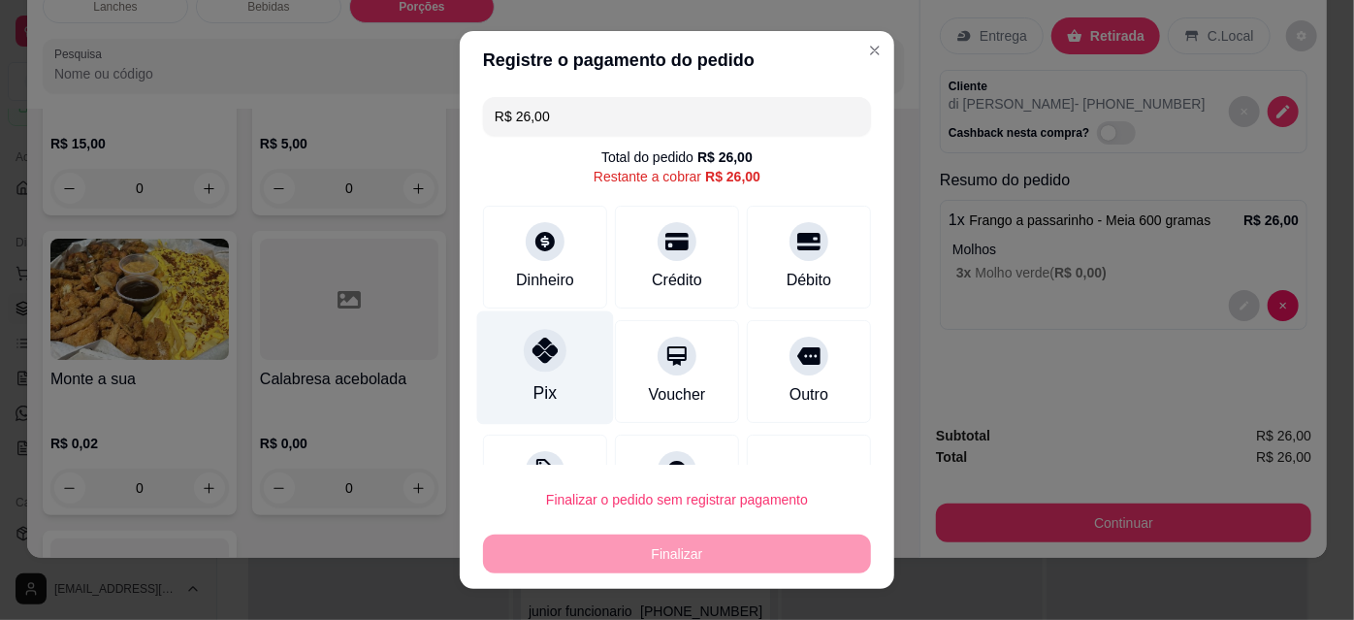
click at [556, 369] on div "Pix" at bounding box center [545, 367] width 137 height 113
type input "R$ 0,00"
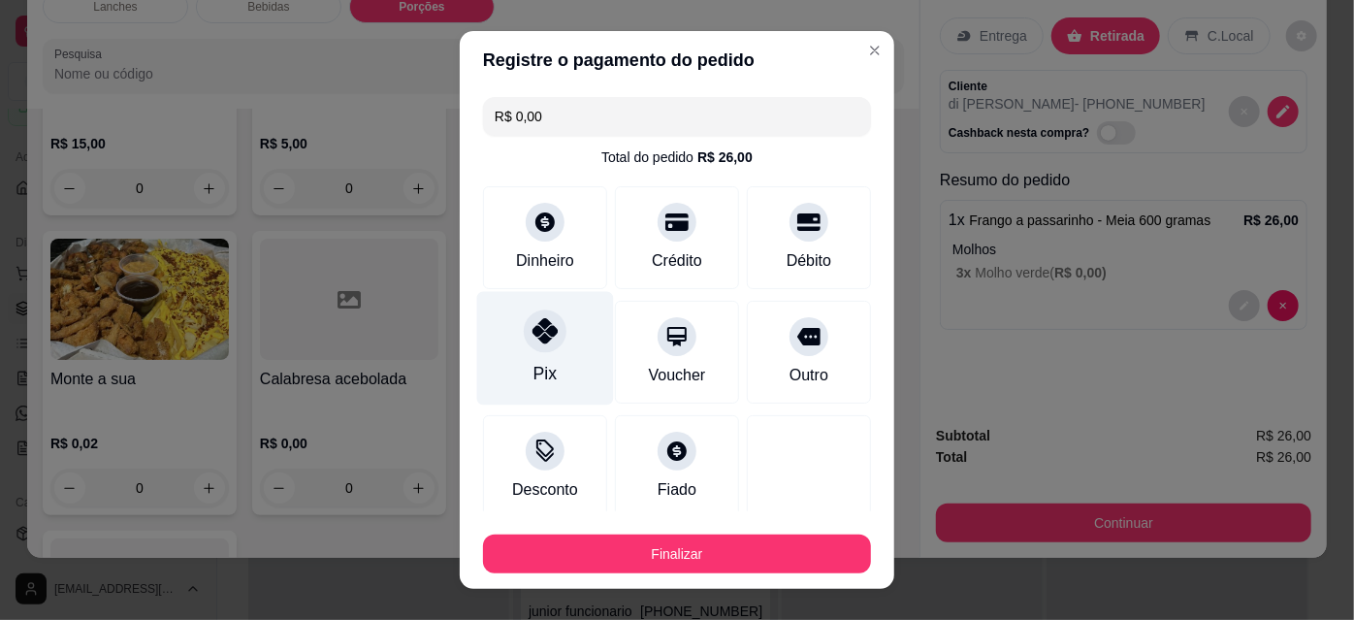
click at [604, 566] on button "Finalizar" at bounding box center [677, 553] width 388 height 39
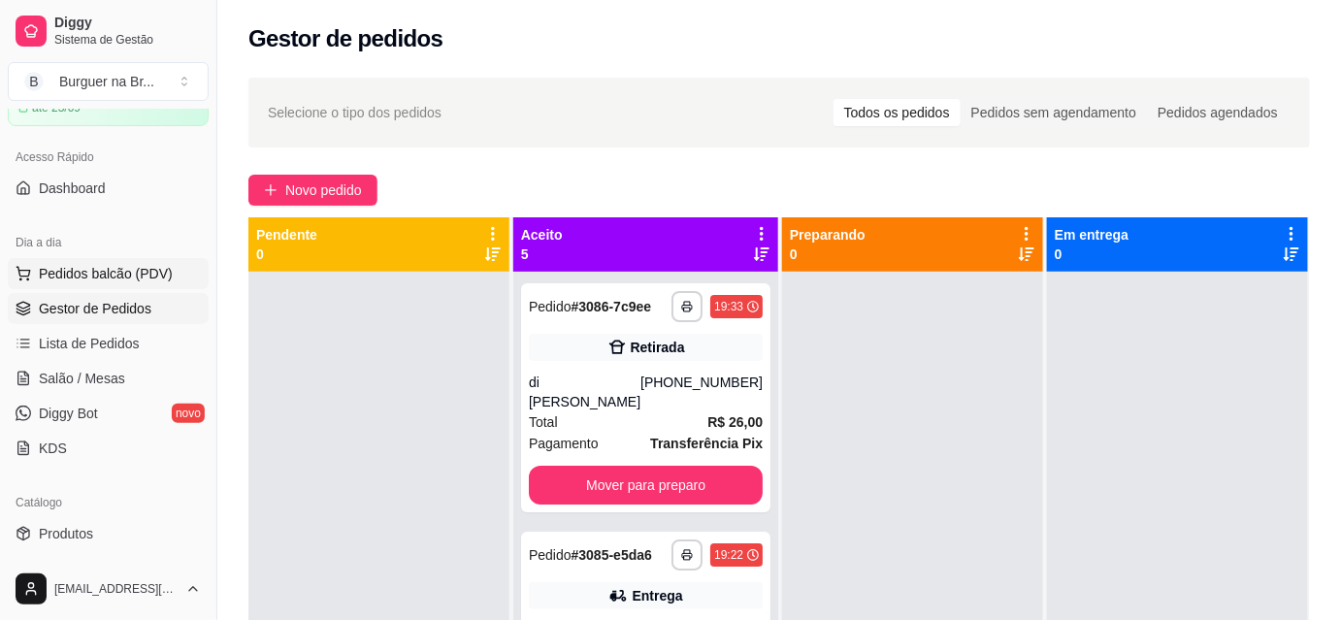
click at [120, 264] on span "Pedidos balcão (PDV)" at bounding box center [106, 273] width 134 height 19
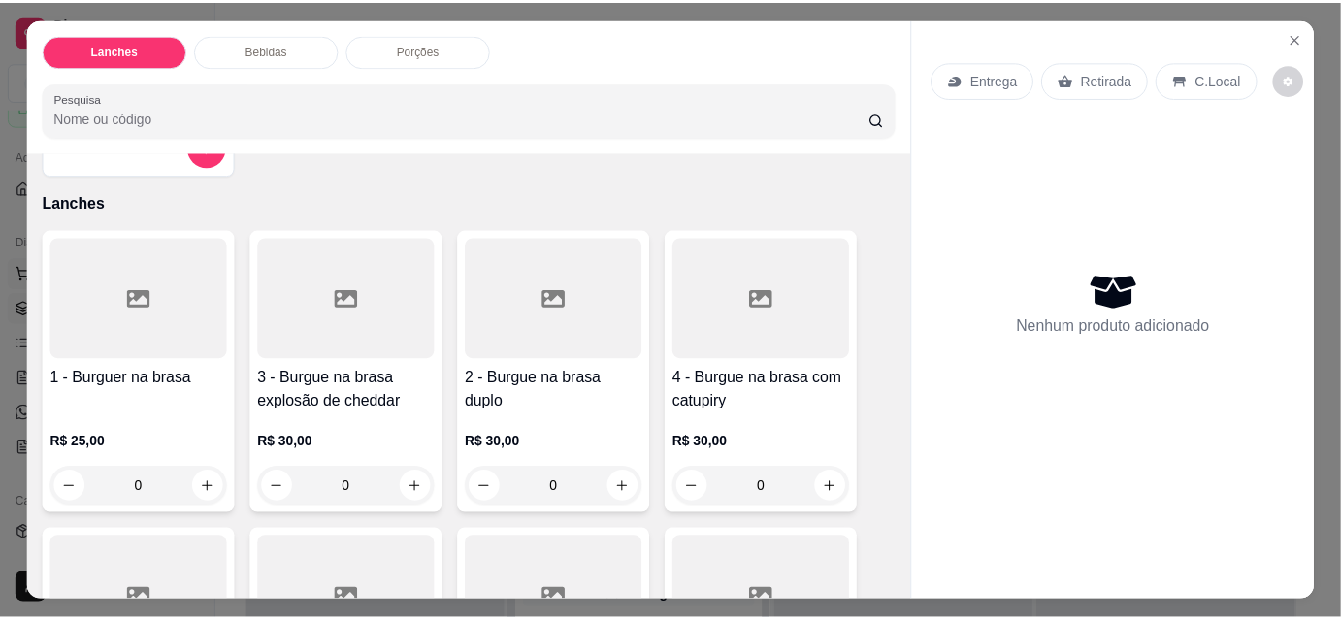
scroll to position [372, 0]
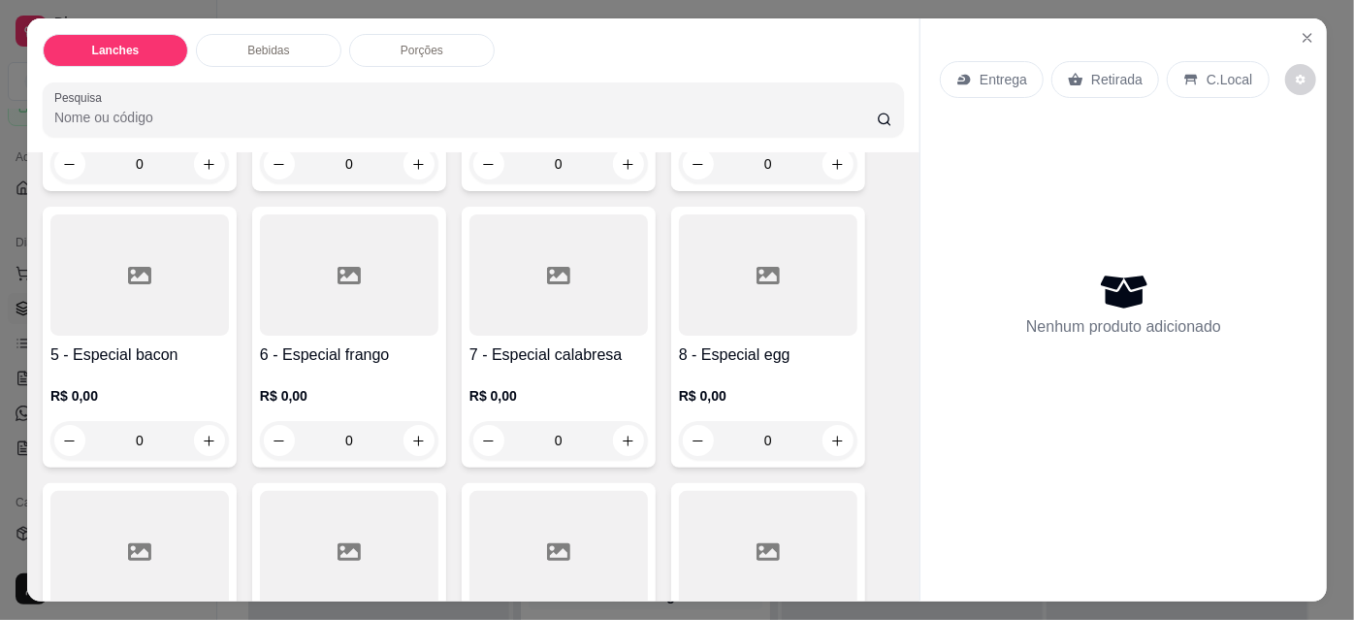
click at [626, 445] on div "0" at bounding box center [558, 440] width 178 height 39
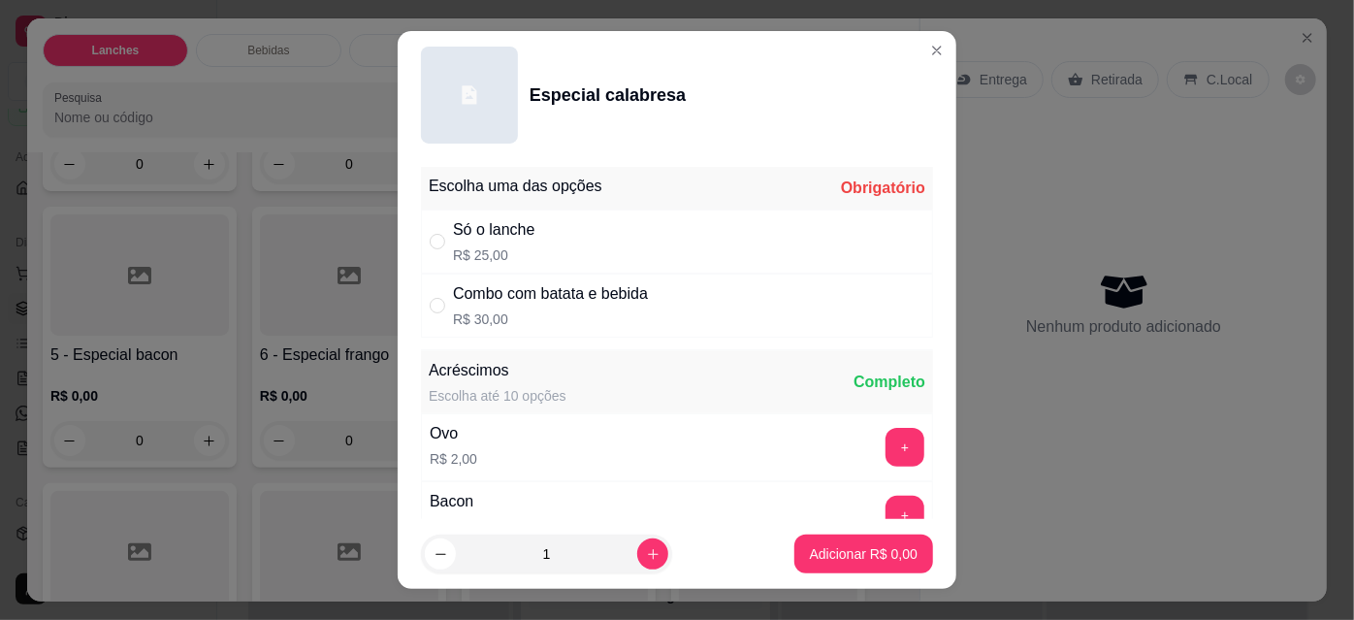
click at [722, 228] on div "Só o lanche R$ 25,00" at bounding box center [677, 242] width 512 height 64
radio input "true"
click at [789, 566] on button "Adicionar R$ 25,00" at bounding box center [860, 553] width 146 height 39
type input "1"
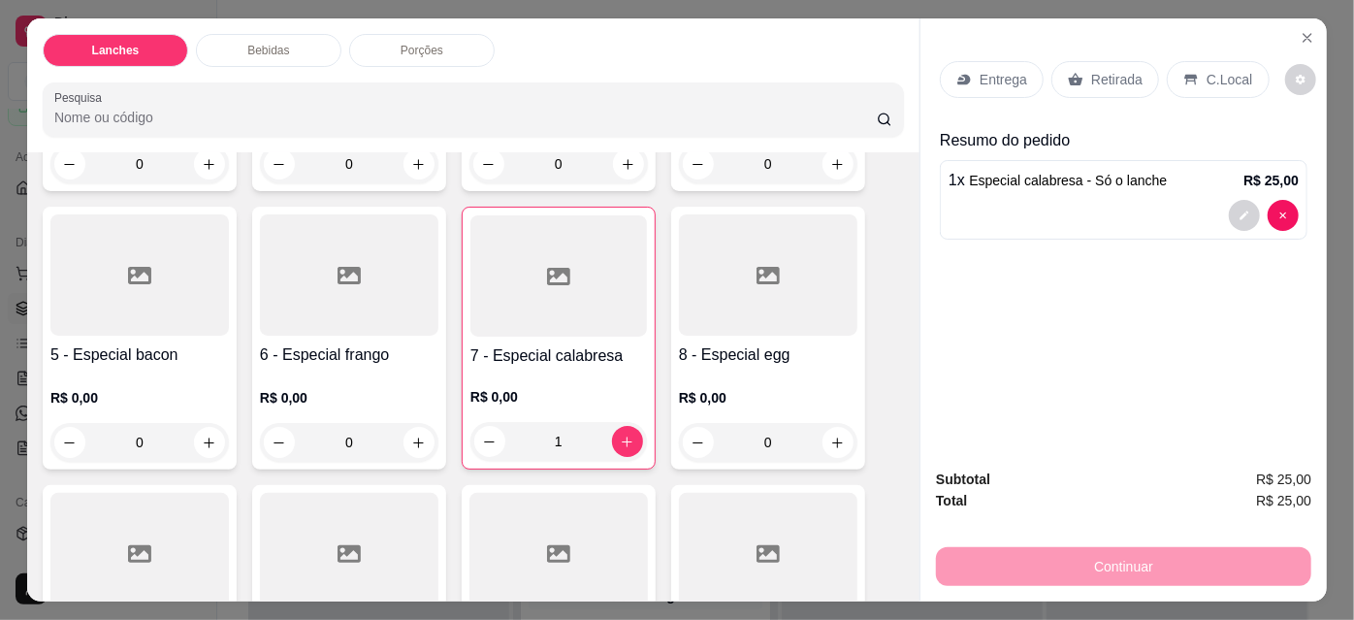
click at [1107, 85] on div "Retirada" at bounding box center [1106, 79] width 108 height 37
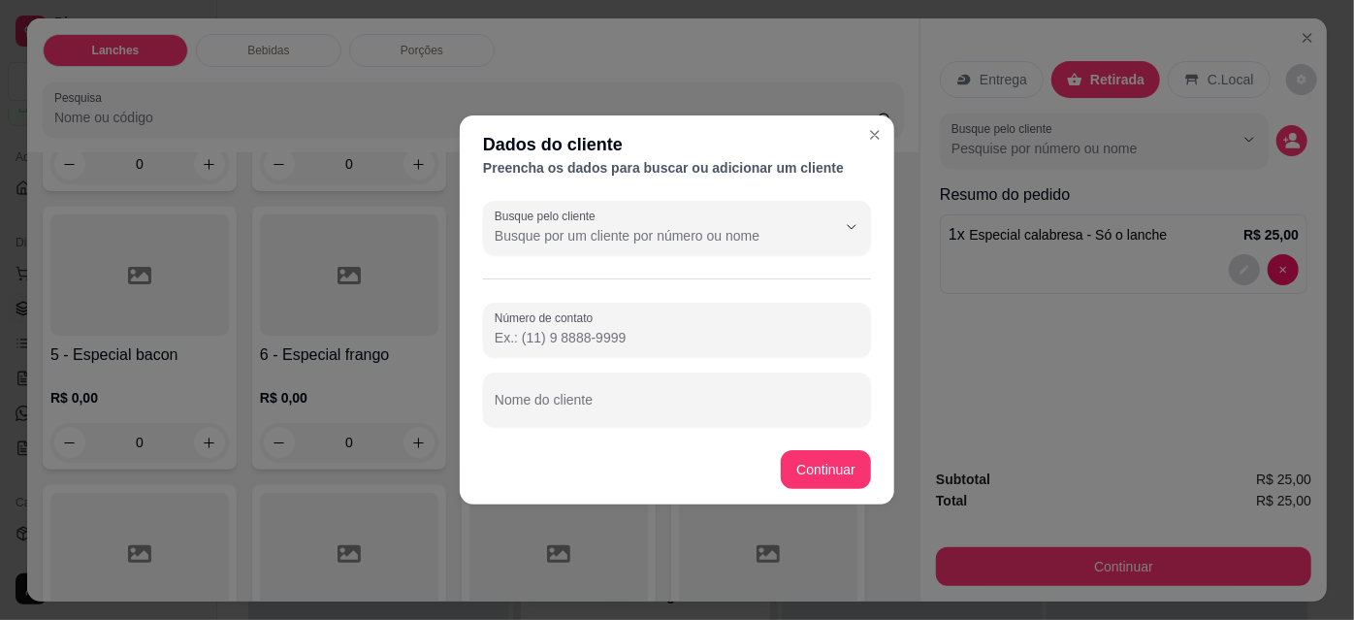
click at [761, 239] on input "Busque pelo cliente" at bounding box center [650, 235] width 310 height 19
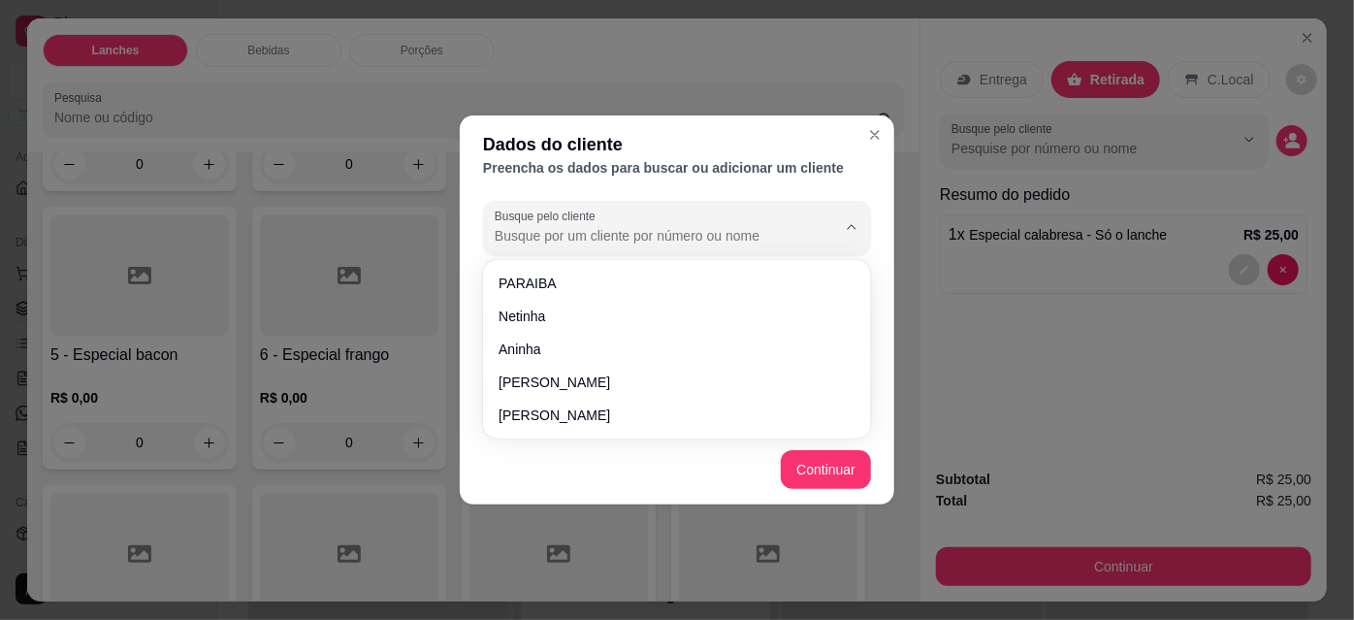
click at [535, 487] on footer "Continuar" at bounding box center [677, 470] width 435 height 70
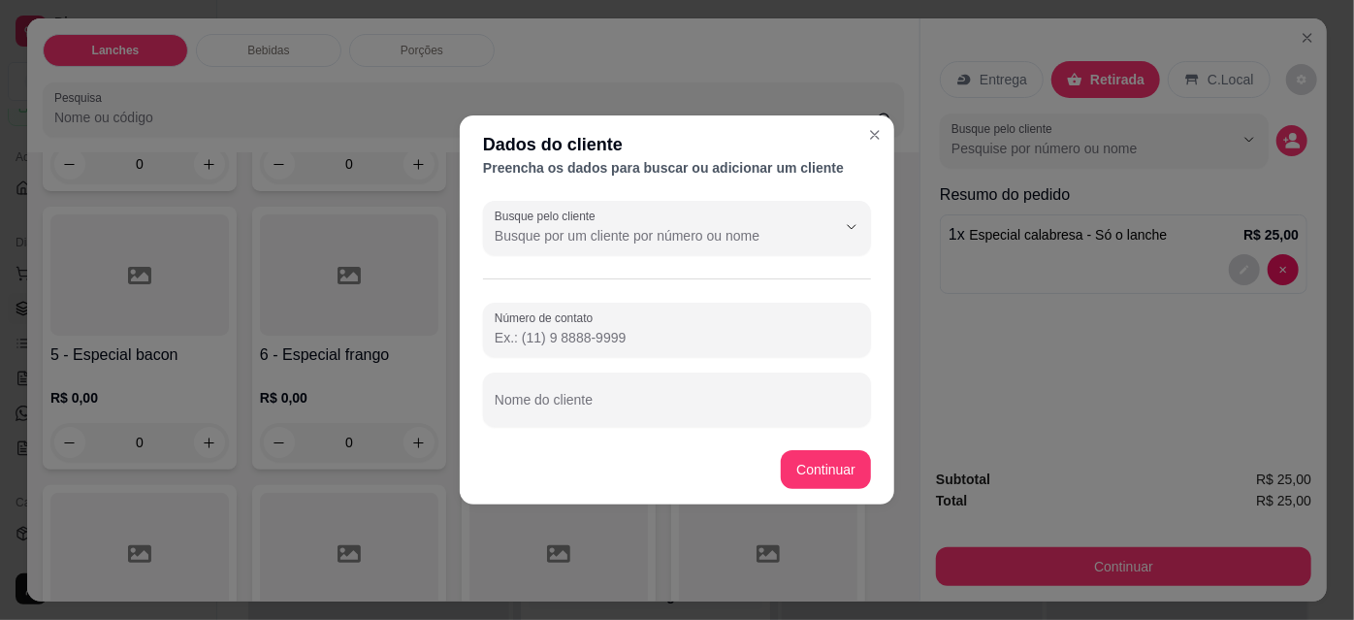
click at [694, 334] on input "Número de contato" at bounding box center [677, 337] width 365 height 19
click at [697, 398] on input "Nome do cliente" at bounding box center [677, 407] width 365 height 19
type input "[PERSON_NAME]"
click at [819, 475] on div "1 - Burguer na brasa R$ 25,00 0 3 - Burgue na brasa explosão de cheddar R$ 30,0…" at bounding box center [473, 476] width 861 height 1139
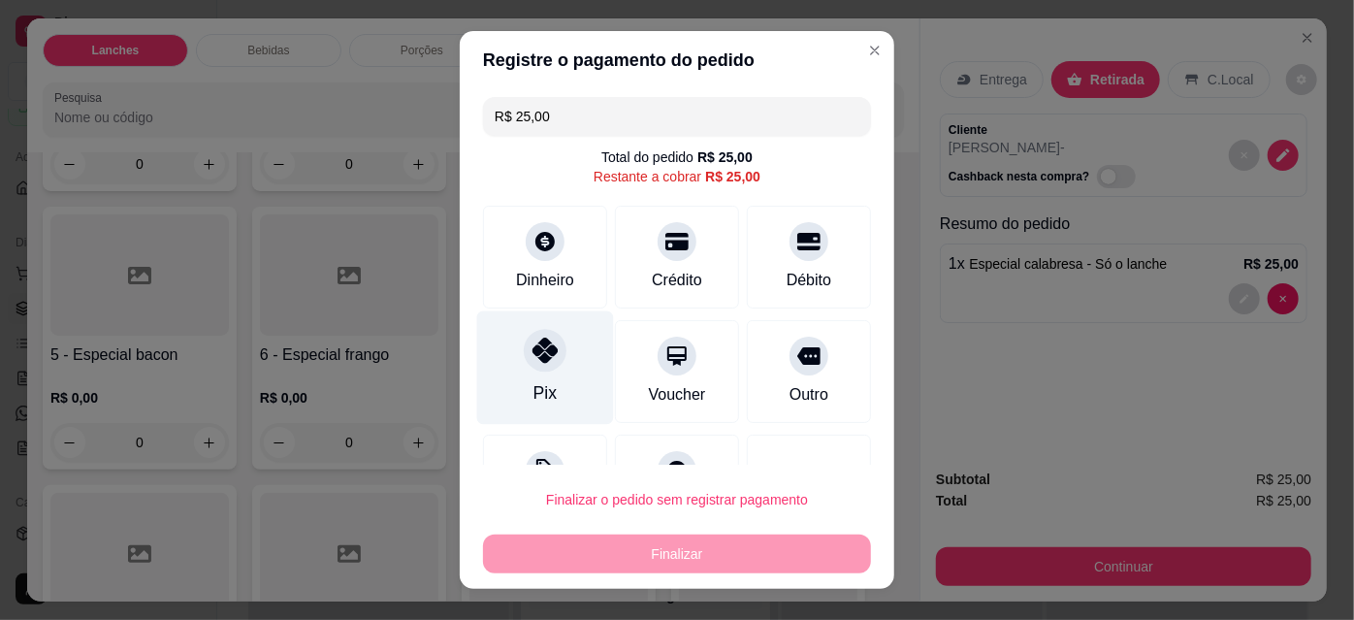
click at [533, 356] on icon at bounding box center [545, 350] width 25 height 25
type input "R$ 0,00"
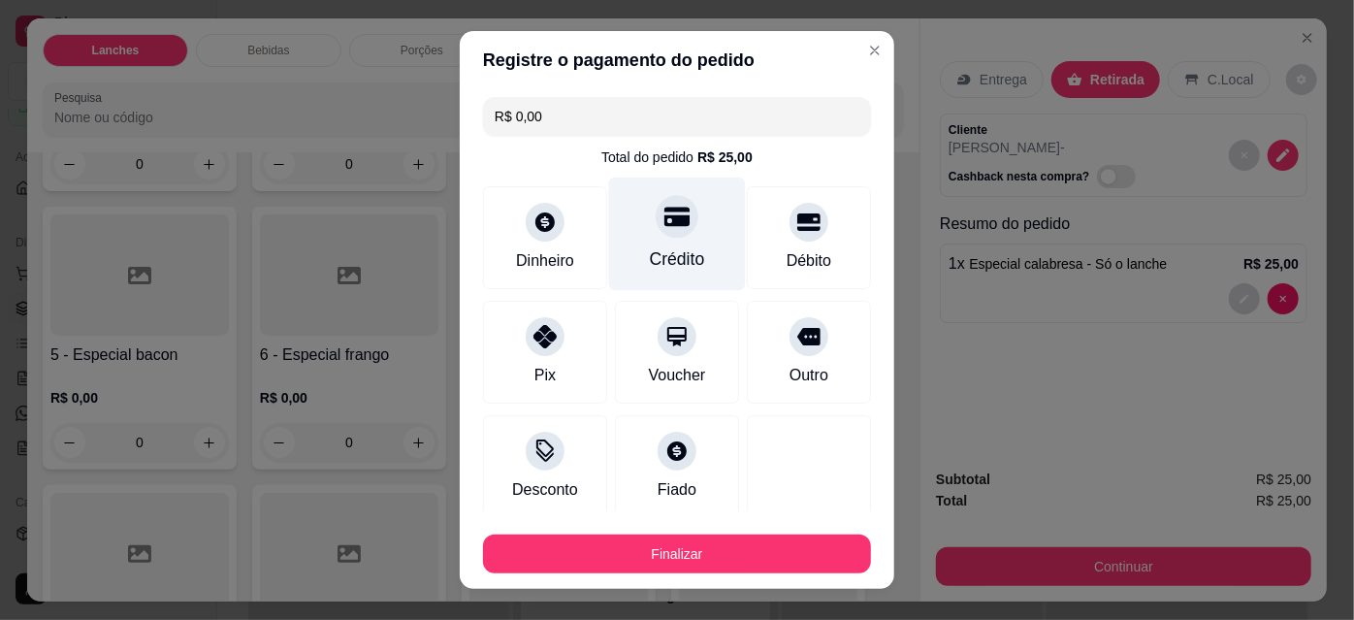
click at [650, 259] on div "Crédito" at bounding box center [677, 258] width 55 height 25
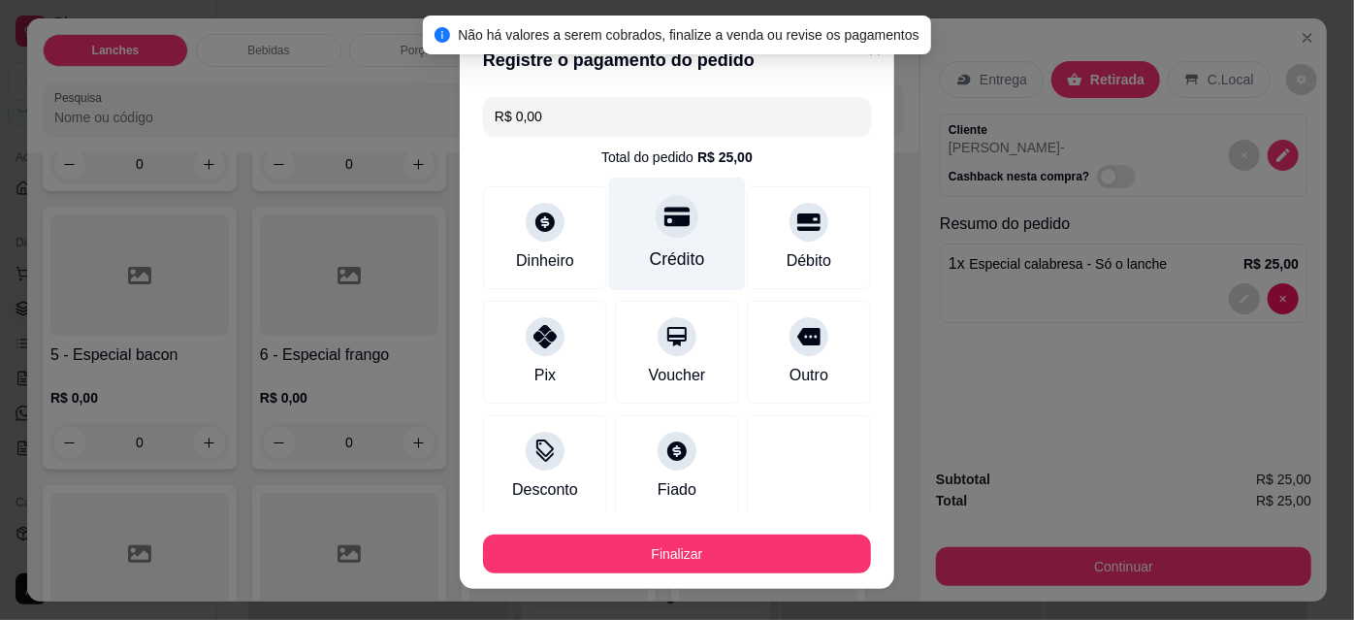
click at [731, 566] on button "Finalizar" at bounding box center [677, 553] width 388 height 39
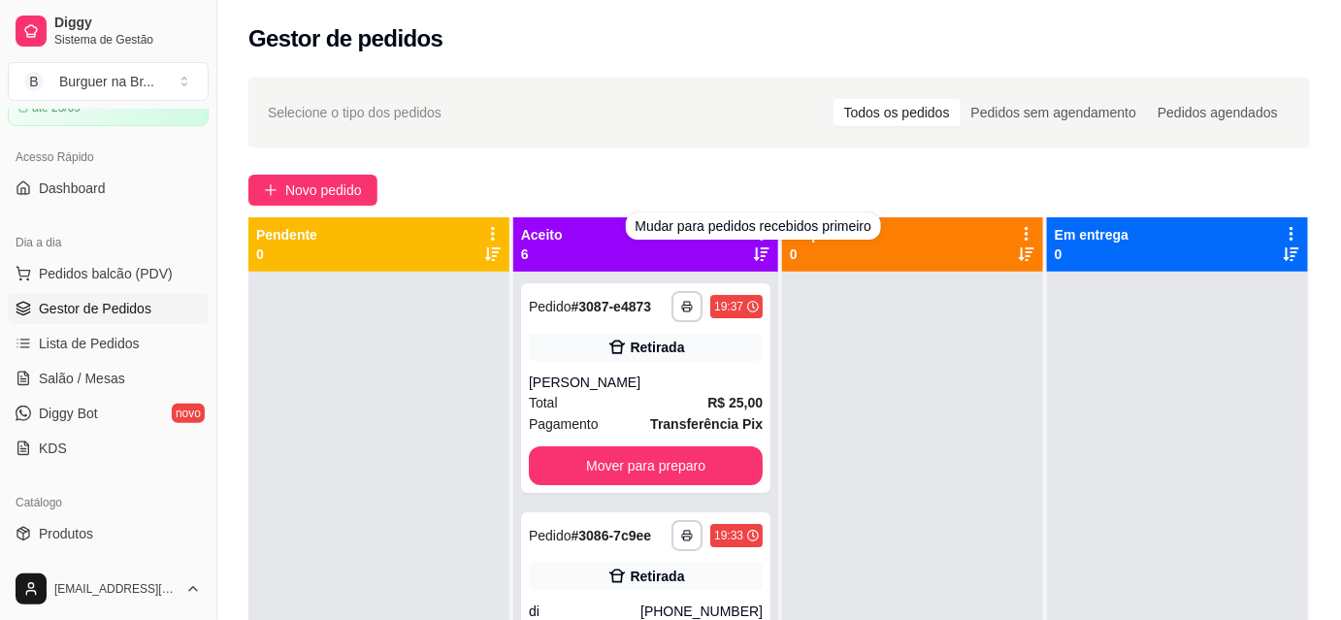
click at [785, 221] on div "Mudar para pedidos recebidos primeiro" at bounding box center [754, 225] width 256 height 27
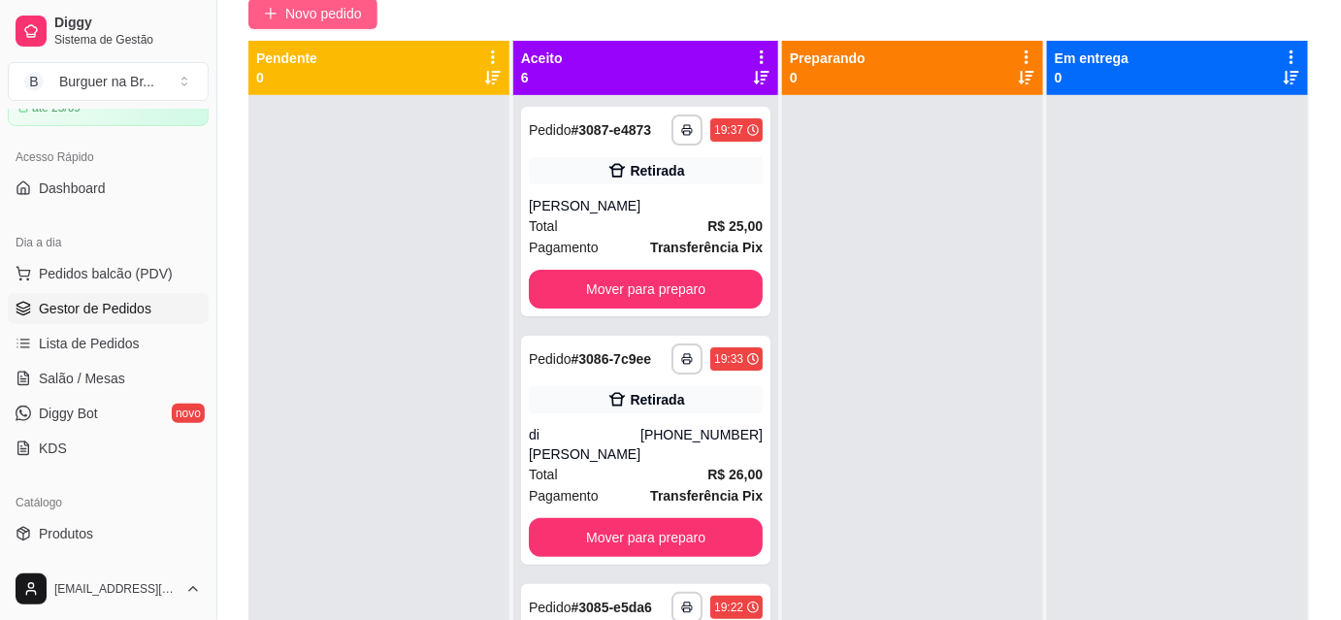
click at [334, 15] on span "Novo pedido" at bounding box center [323, 13] width 77 height 21
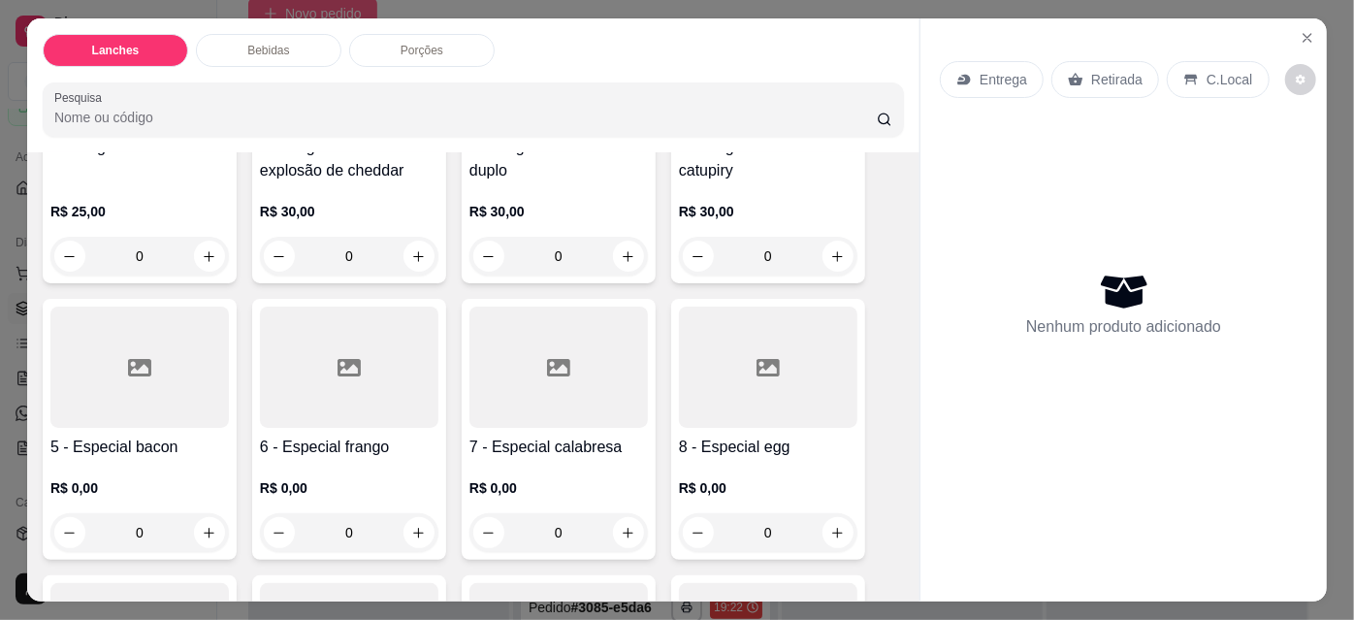
scroll to position [297, 0]
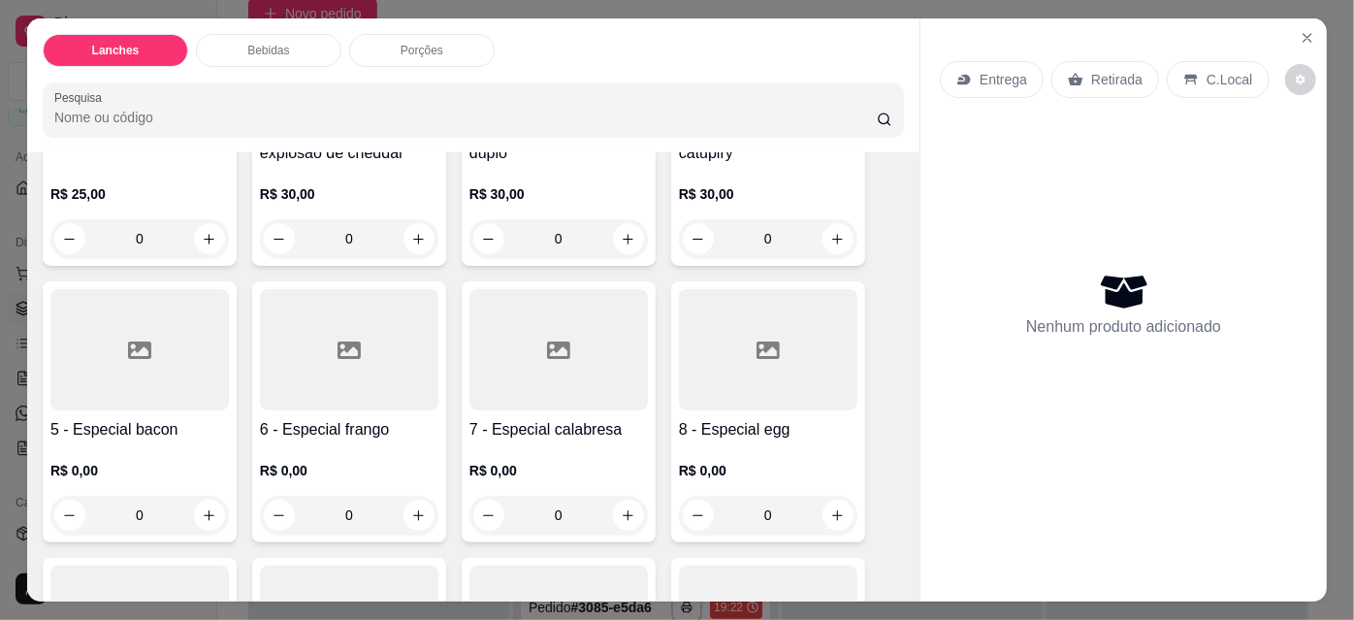
click at [154, 383] on div at bounding box center [139, 349] width 178 height 121
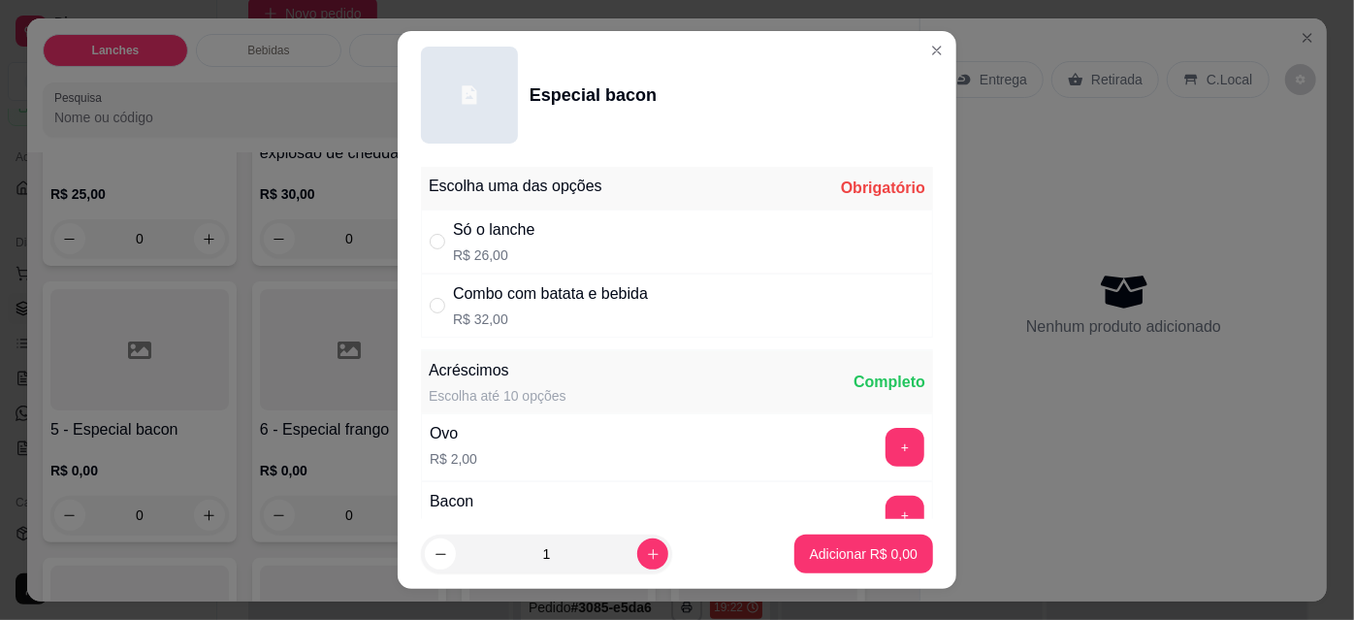
click at [497, 301] on div "Combo com batata e bebida" at bounding box center [550, 293] width 195 height 23
radio input "true"
click at [646, 560] on icon "increase-product-quantity" at bounding box center [653, 554] width 15 height 15
type input "2"
click at [873, 563] on p "Adicionar R$ 64,00" at bounding box center [860, 553] width 113 height 18
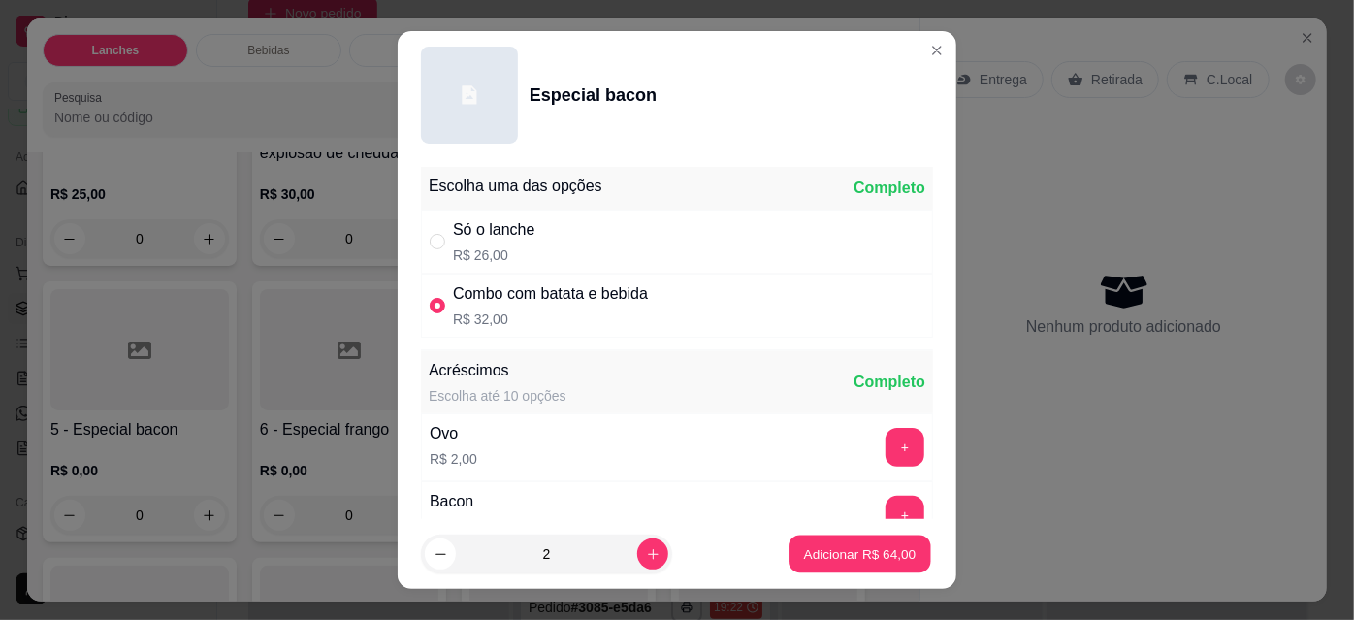
type input "2"
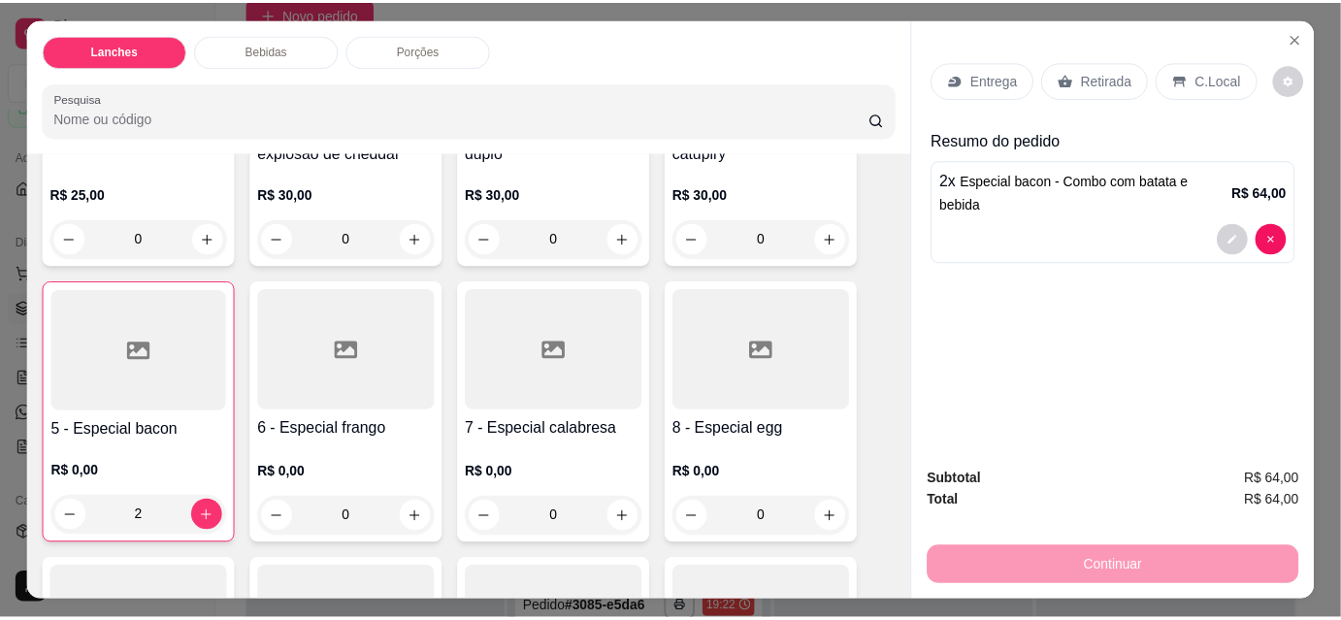
scroll to position [401, 0]
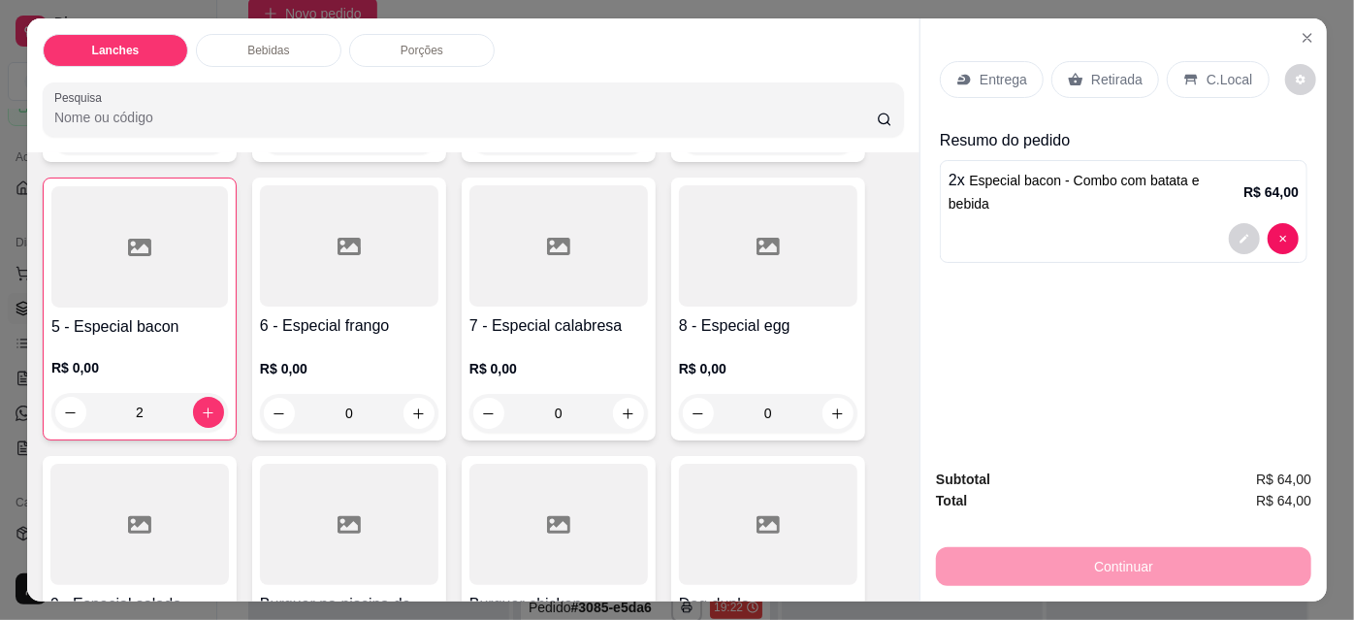
click at [153, 516] on div at bounding box center [139, 524] width 178 height 121
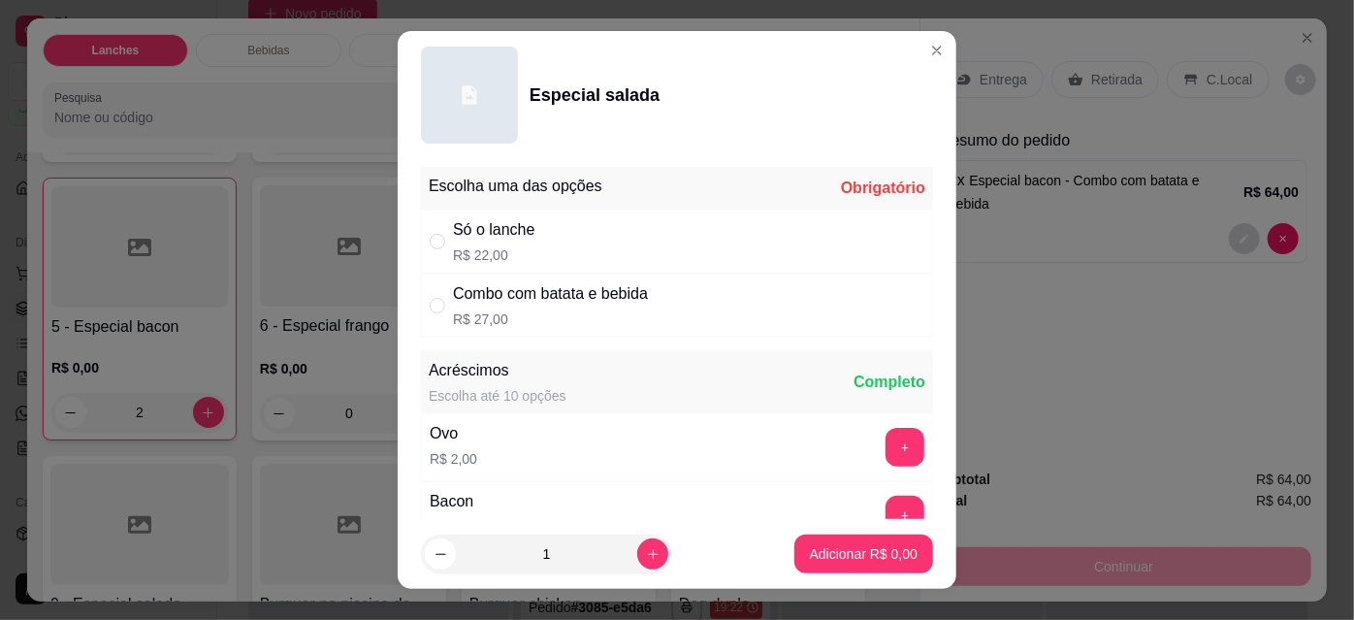
click at [519, 327] on p "R$ 27,00" at bounding box center [550, 318] width 195 height 19
radio input "true"
click at [833, 551] on p "Adicionar R$ 27,00" at bounding box center [860, 553] width 113 height 18
type input "1"
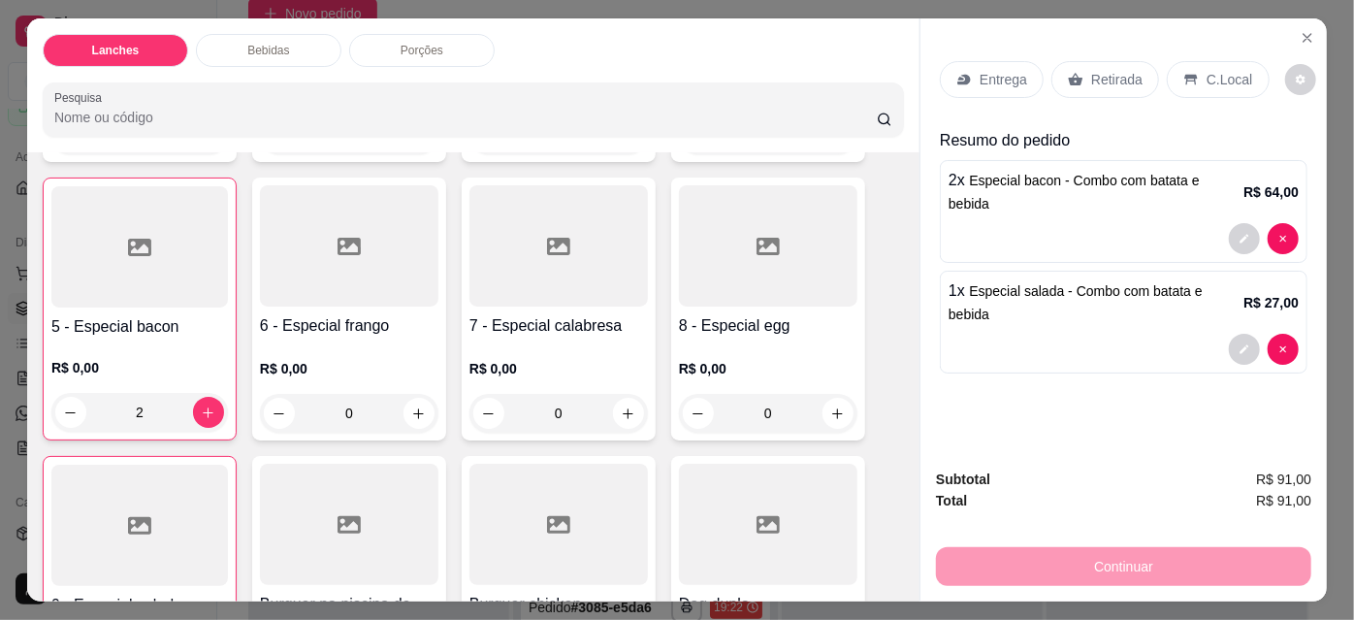
click at [991, 84] on div "Entrega" at bounding box center [992, 79] width 104 height 37
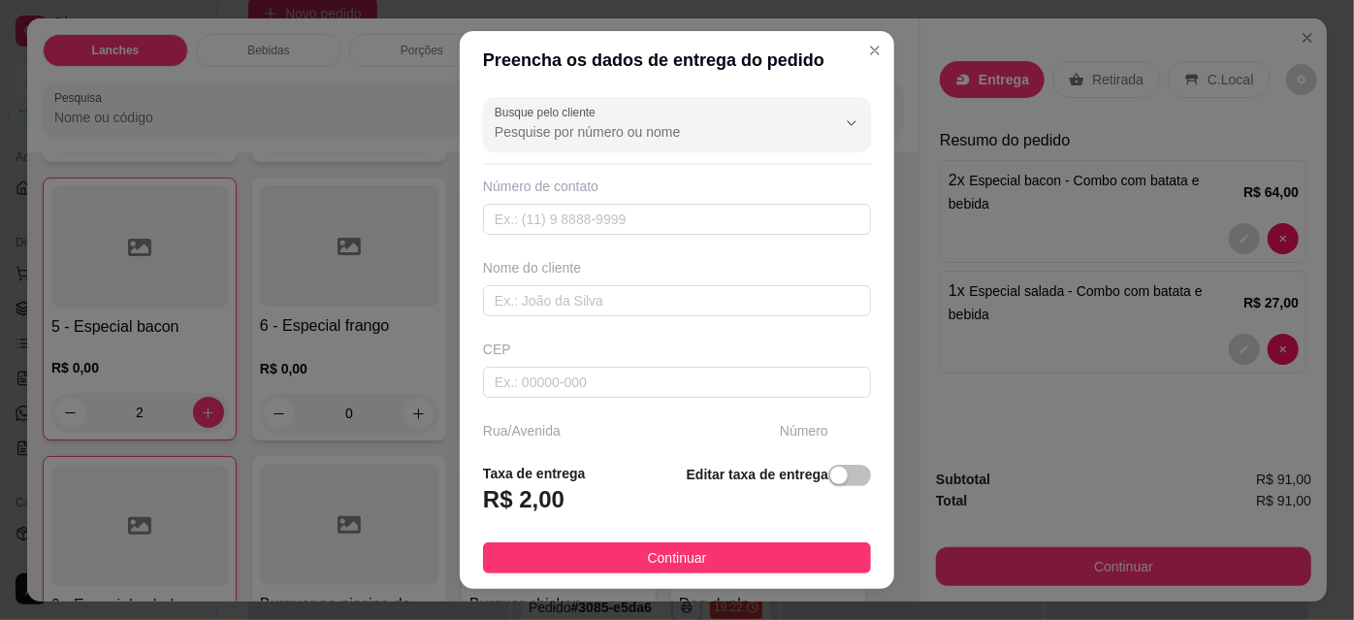
click at [662, 132] on input "Busque pelo cliente" at bounding box center [650, 131] width 310 height 19
click at [600, 183] on span "tio negao" at bounding box center [647, 179] width 310 height 19
type input "tio negao"
type input "18981537113"
type input "tio negao"
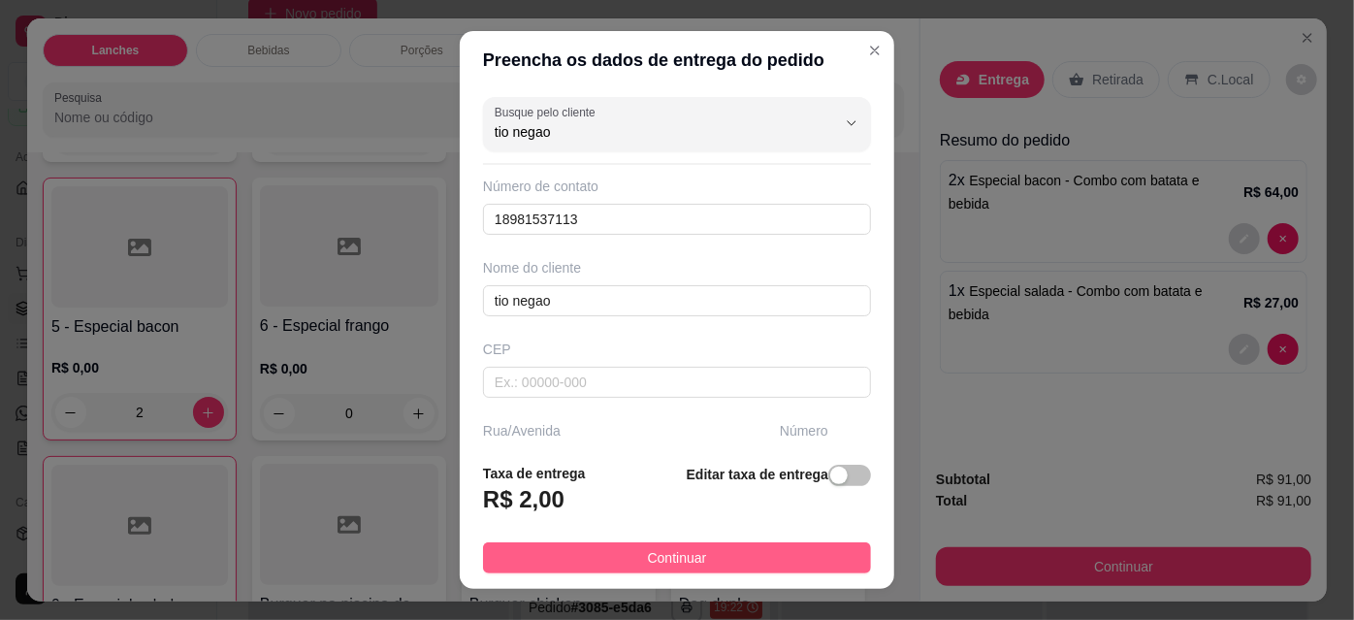
click at [688, 571] on button "Continuar" at bounding box center [677, 557] width 388 height 31
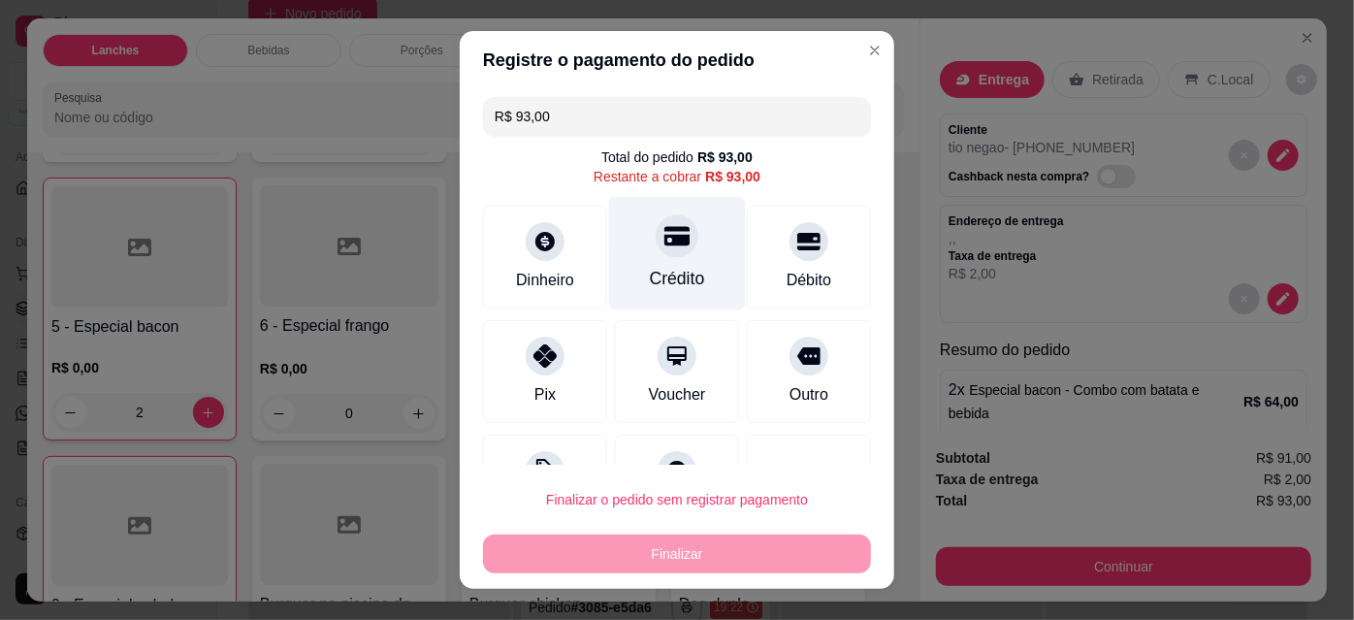
click at [666, 240] on icon at bounding box center [676, 235] width 25 height 19
type input "R$ 0,00"
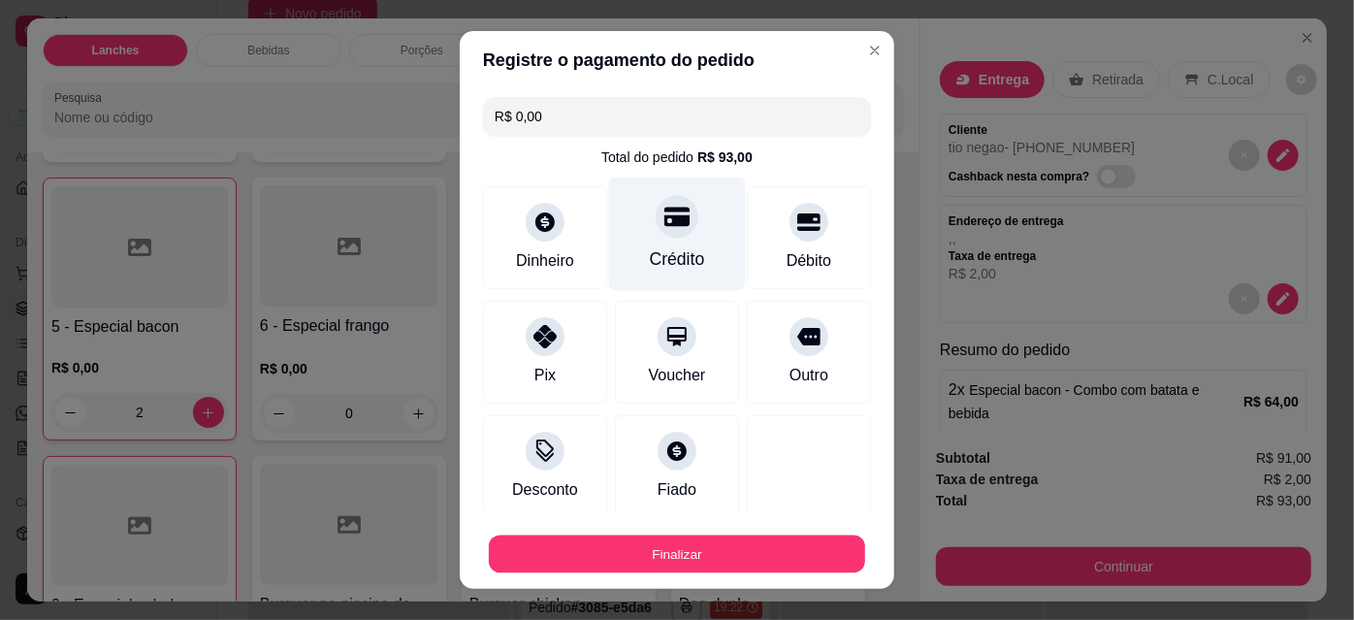
click at [782, 567] on button "Finalizar" at bounding box center [677, 554] width 376 height 38
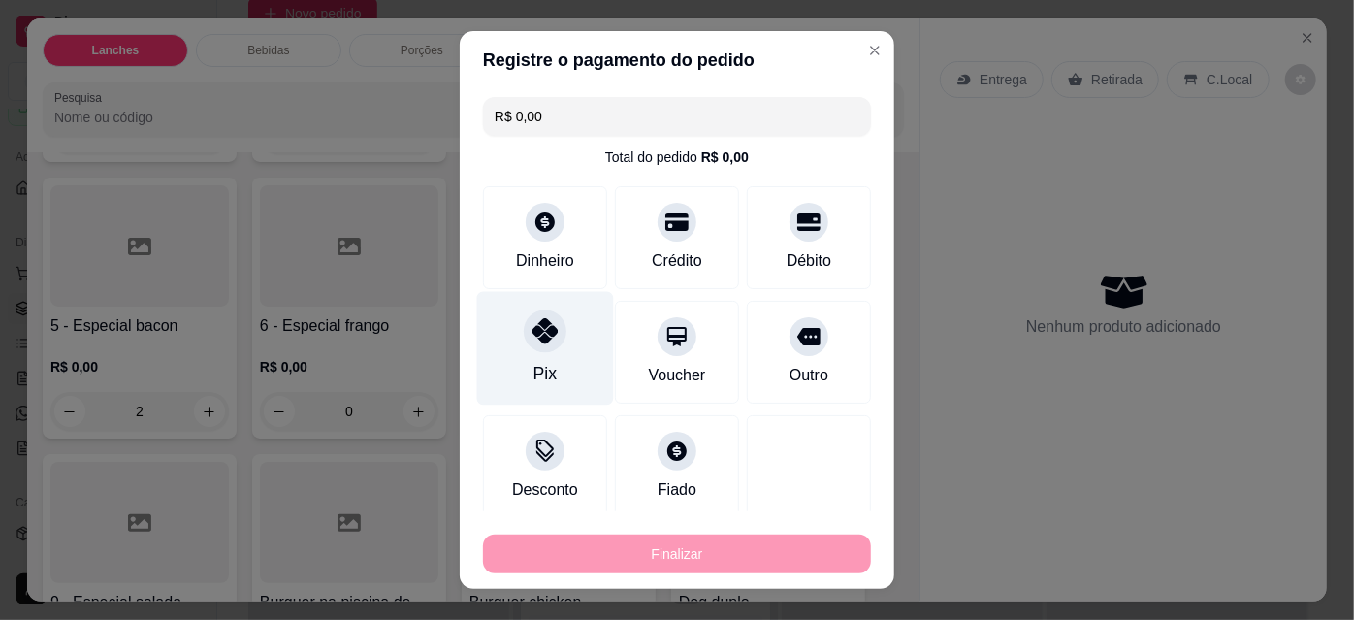
type input "0"
